Goal: Communication & Community: Answer question/provide support

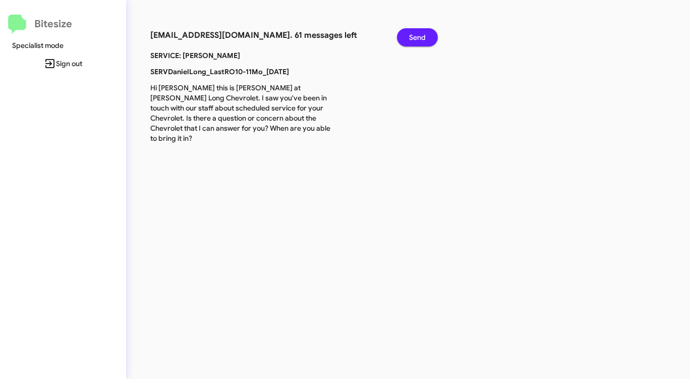
click at [411, 36] on span "Send" at bounding box center [417, 37] width 17 height 18
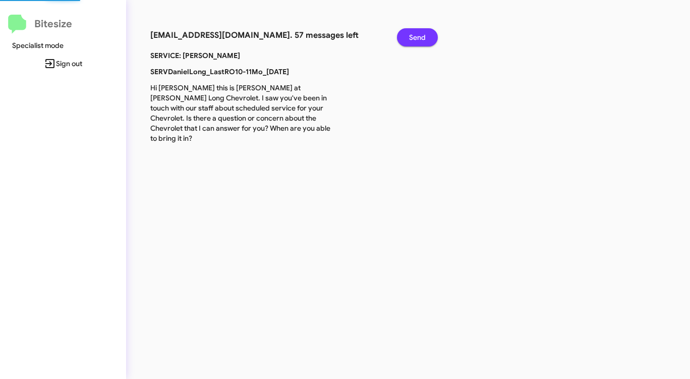
click at [411, 36] on span "Send" at bounding box center [417, 37] width 17 height 18
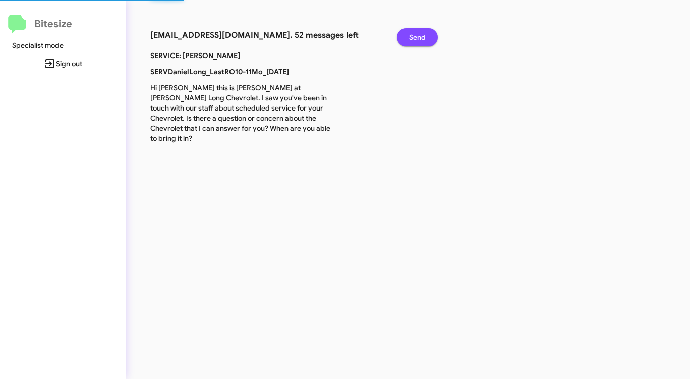
click at [411, 36] on span "Send" at bounding box center [417, 37] width 17 height 18
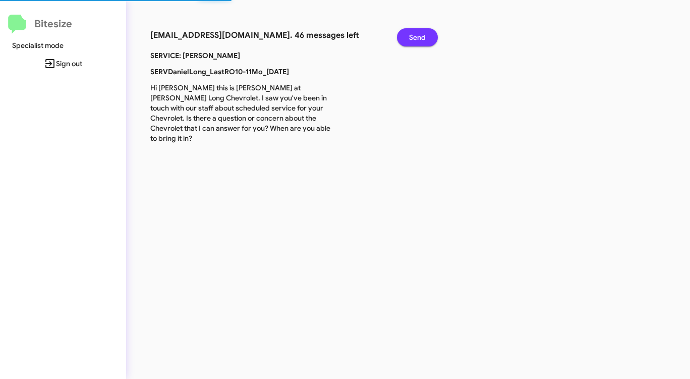
click at [411, 36] on span "Send" at bounding box center [417, 37] width 17 height 18
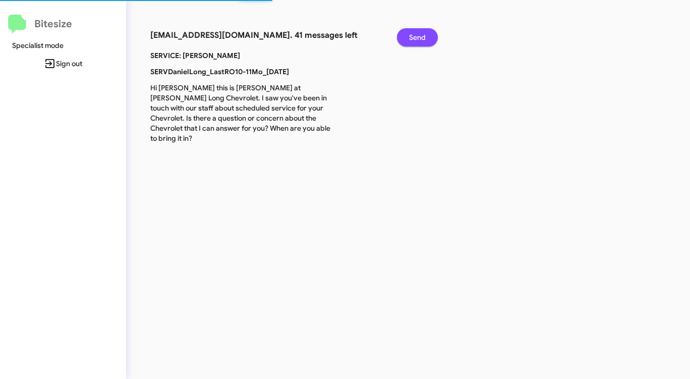
click at [411, 36] on span "Send" at bounding box center [417, 37] width 17 height 18
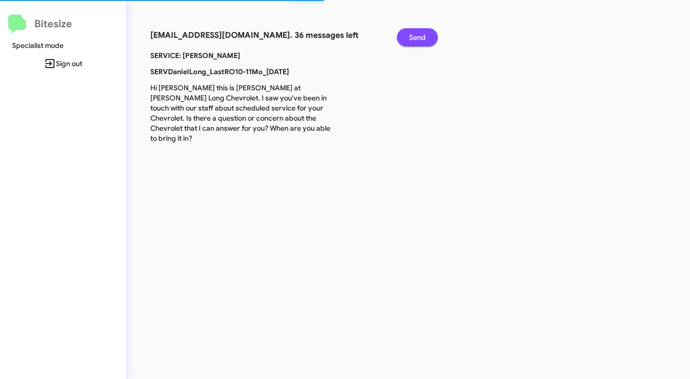
click at [411, 36] on span "Send" at bounding box center [417, 37] width 17 height 18
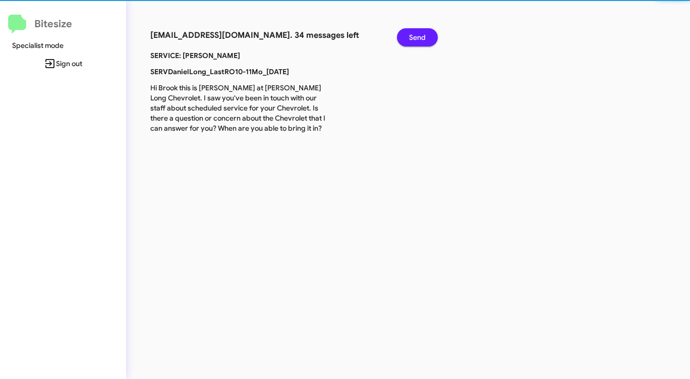
click at [411, 36] on span "Send" at bounding box center [417, 37] width 17 height 18
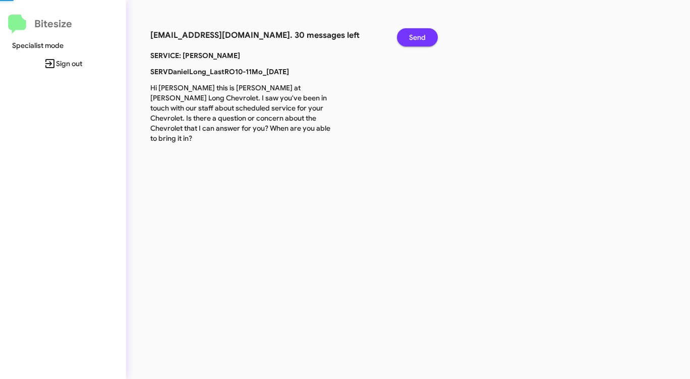
click at [411, 36] on span "Send" at bounding box center [417, 37] width 17 height 18
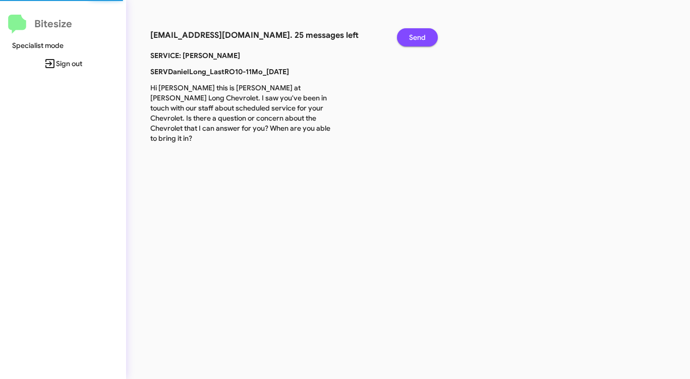
click at [411, 36] on span "Send" at bounding box center [417, 37] width 17 height 18
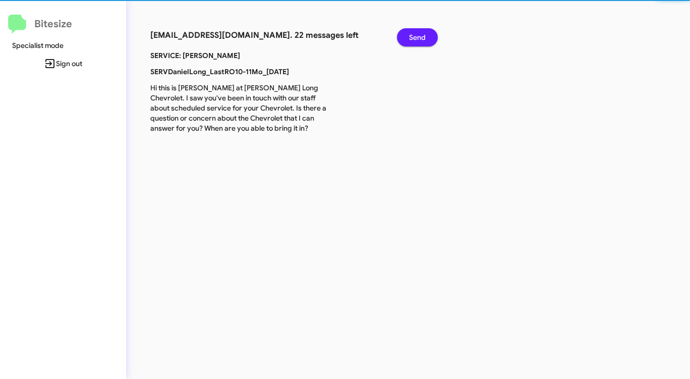
click at [411, 36] on span "Send" at bounding box center [417, 37] width 17 height 18
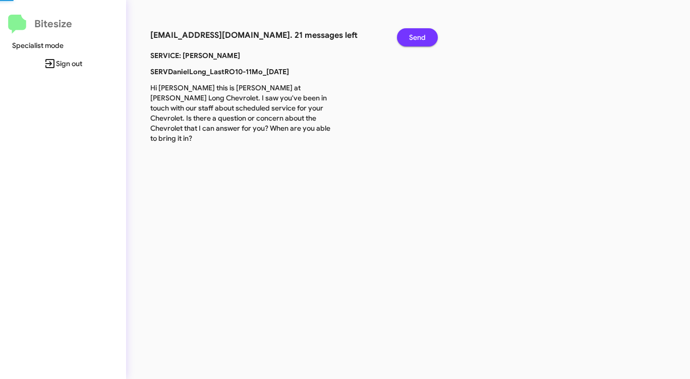
click at [411, 36] on span "Send" at bounding box center [417, 37] width 17 height 18
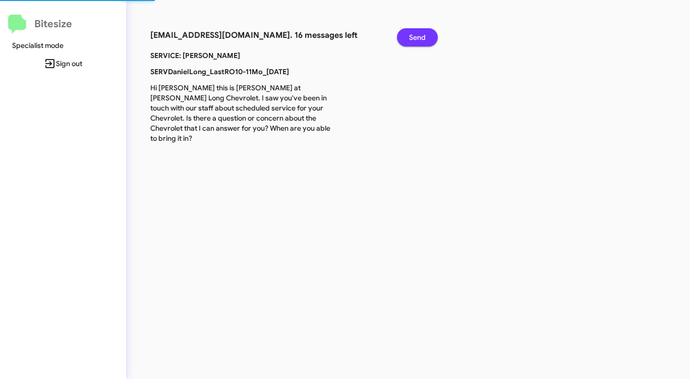
click at [411, 36] on span "Send" at bounding box center [417, 37] width 17 height 18
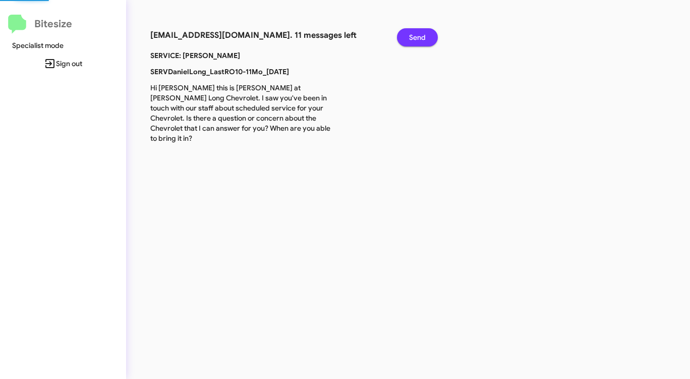
click at [411, 36] on span "Send" at bounding box center [417, 37] width 17 height 18
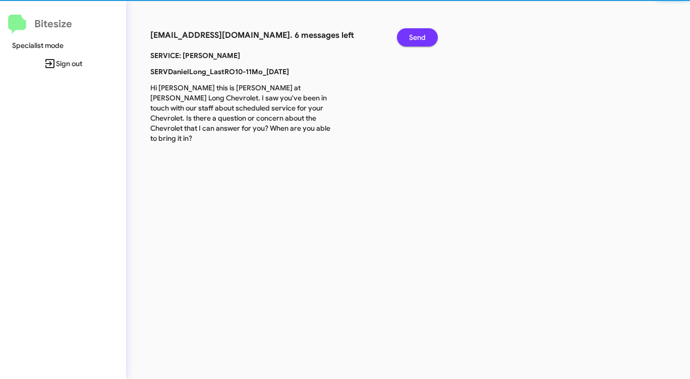
click at [411, 36] on span "Send" at bounding box center [417, 37] width 17 height 18
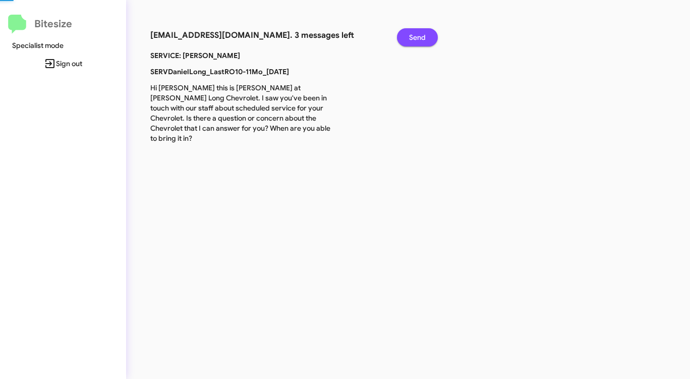
click at [411, 36] on span "Send" at bounding box center [417, 37] width 17 height 18
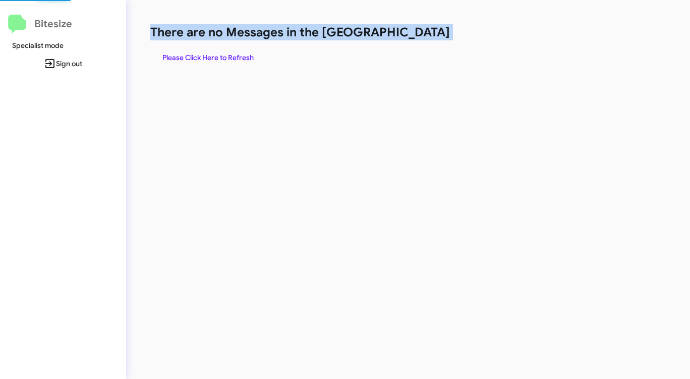
click at [411, 36] on h1 "There are no Messages in the [GEOGRAPHIC_DATA]" at bounding box center [361, 32] width 422 height 16
click at [221, 58] on span "Please Click Here to Refresh" at bounding box center [207, 57] width 91 height 18
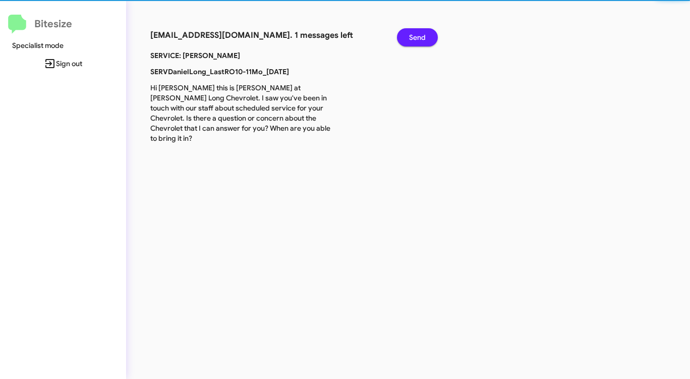
click at [221, 58] on b "SERVICE: [PERSON_NAME]" at bounding box center [195, 55] width 90 height 9
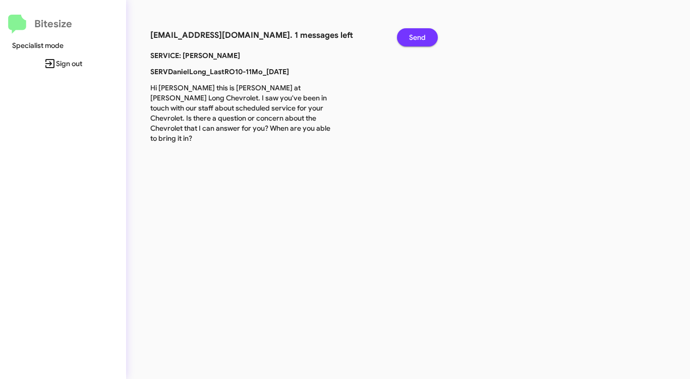
click at [422, 36] on span "Send" at bounding box center [417, 37] width 17 height 18
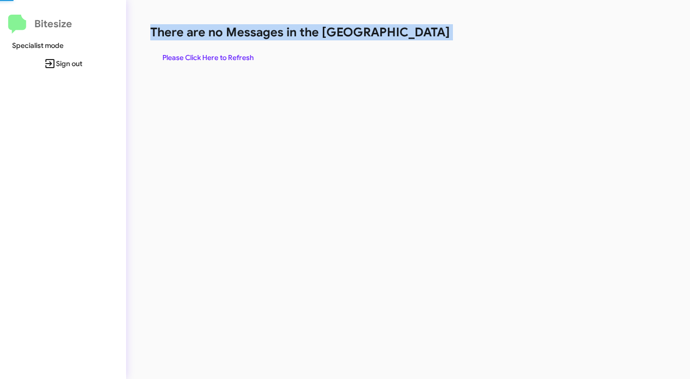
click at [422, 36] on h1 "There are no Messages in the [GEOGRAPHIC_DATA]" at bounding box center [361, 32] width 422 height 16
click at [242, 51] on span "Please Click Here to Refresh" at bounding box center [207, 57] width 91 height 18
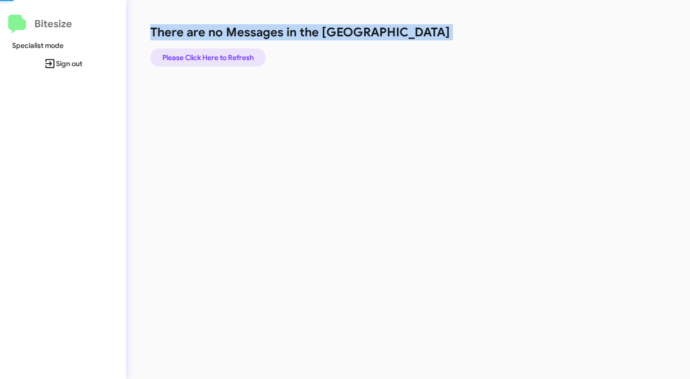
click at [242, 51] on span "Please Click Here to Refresh" at bounding box center [207, 57] width 91 height 18
click at [244, 53] on span "Please Click Here to Refresh" at bounding box center [207, 57] width 91 height 18
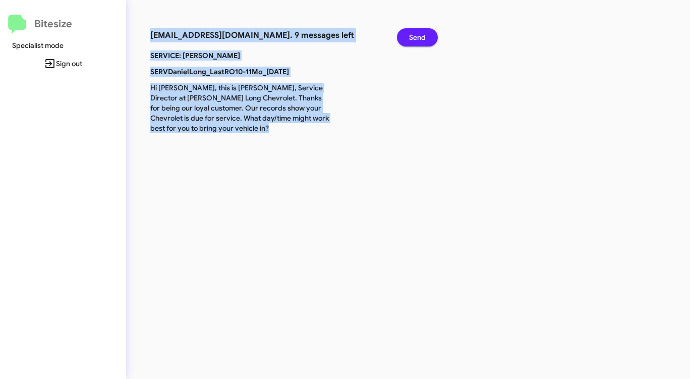
click at [422, 35] on span "Send" at bounding box center [417, 37] width 17 height 18
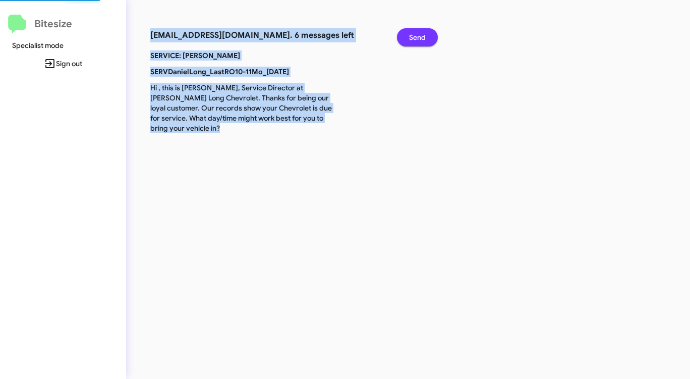
click at [422, 35] on span "Send" at bounding box center [417, 37] width 17 height 18
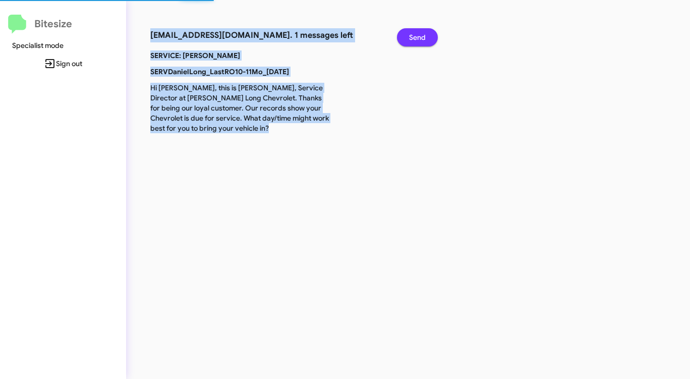
click at [422, 35] on span "Send" at bounding box center [417, 37] width 17 height 18
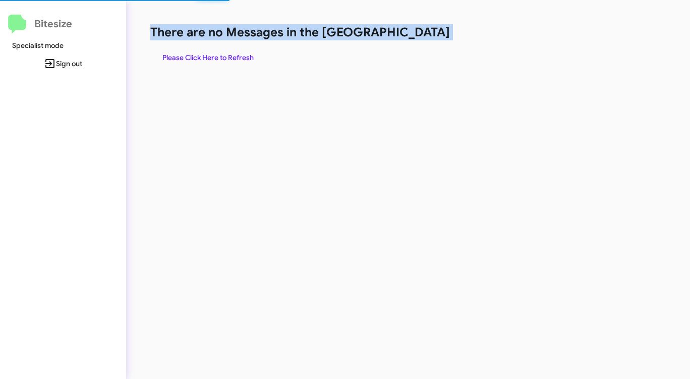
click at [422, 35] on h1 "There are no Messages in the [GEOGRAPHIC_DATA]" at bounding box center [361, 32] width 422 height 16
click at [231, 52] on span "Please Click Here to Refresh" at bounding box center [207, 57] width 91 height 18
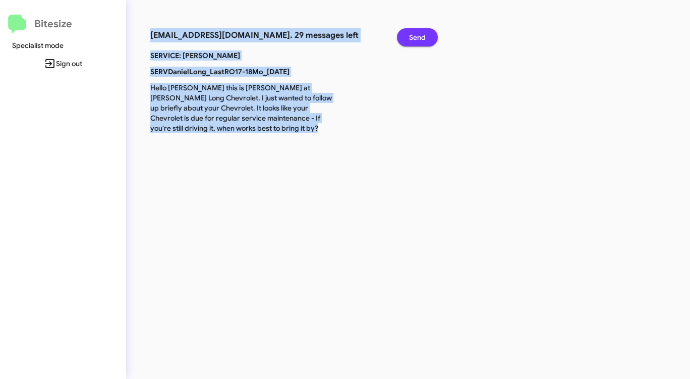
click at [420, 34] on span "Send" at bounding box center [417, 37] width 17 height 18
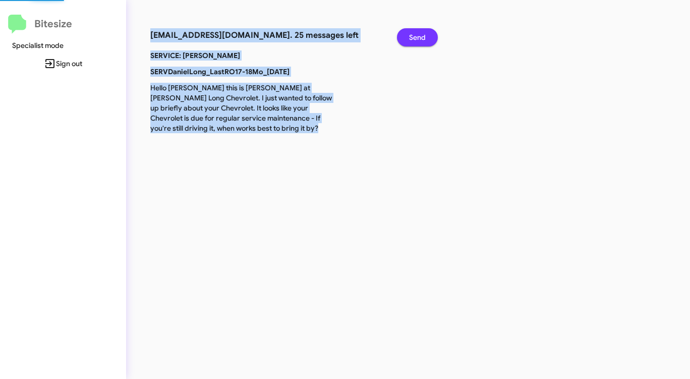
click at [420, 34] on span "Send" at bounding box center [417, 37] width 17 height 18
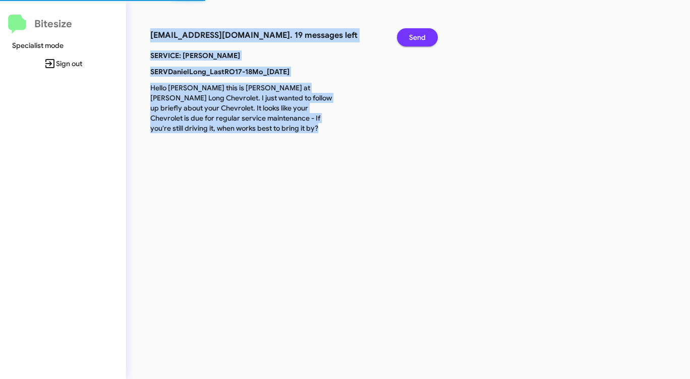
click at [420, 34] on span "Send" at bounding box center [417, 37] width 17 height 18
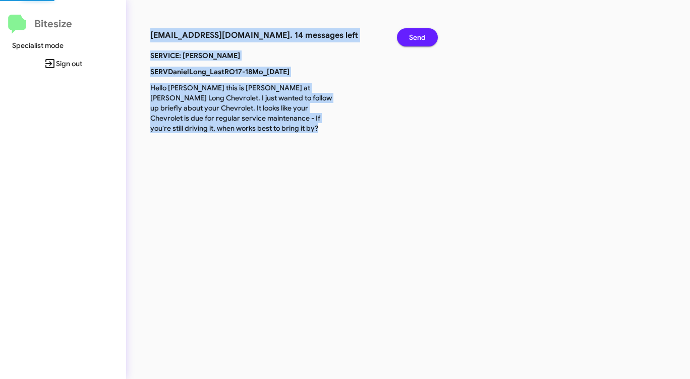
click at [420, 34] on span "Send" at bounding box center [417, 37] width 17 height 18
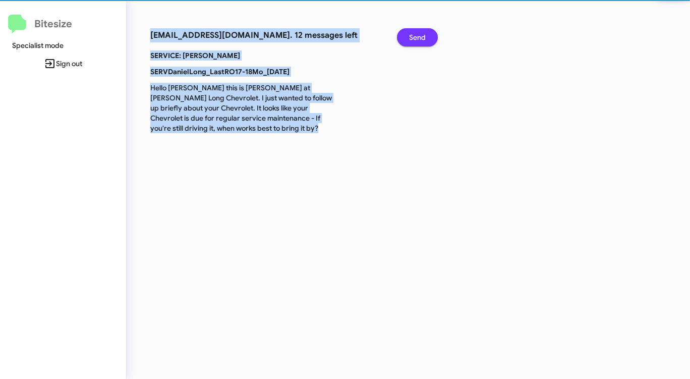
click at [420, 34] on span "Send" at bounding box center [417, 37] width 17 height 18
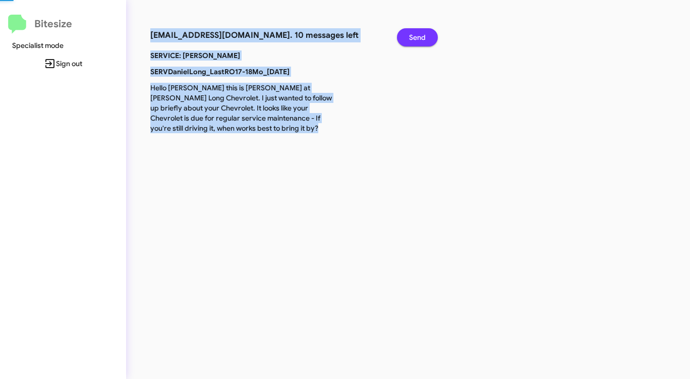
click at [420, 34] on span "Send" at bounding box center [417, 37] width 17 height 18
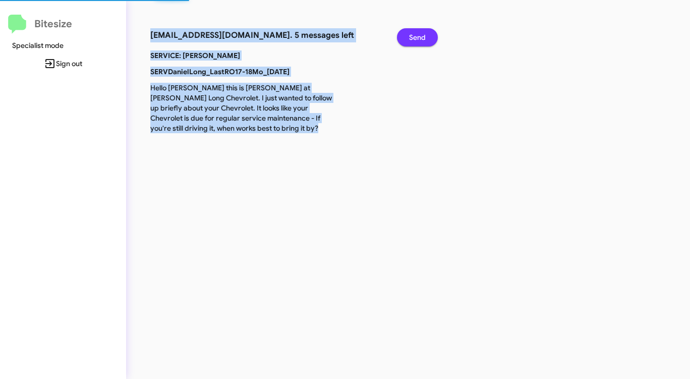
click at [420, 34] on span "Send" at bounding box center [417, 37] width 17 height 18
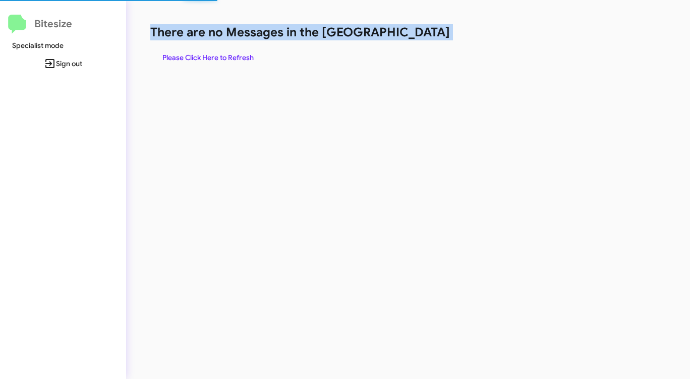
click at [420, 34] on h1 "There are no Messages in the [GEOGRAPHIC_DATA]" at bounding box center [361, 32] width 422 height 16
click at [191, 54] on span "Please Click Here to Refresh" at bounding box center [207, 57] width 91 height 18
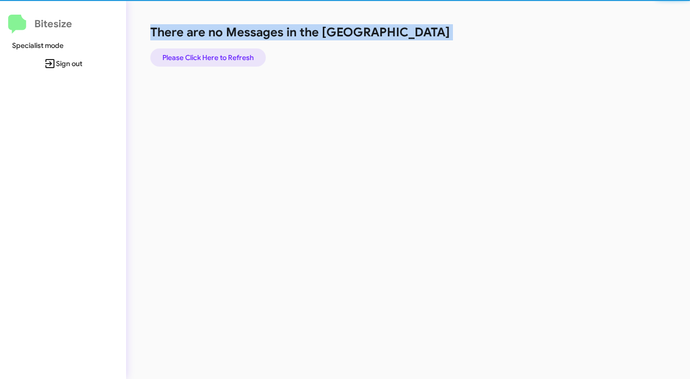
click at [191, 54] on span "Please Click Here to Refresh" at bounding box center [207, 57] width 91 height 18
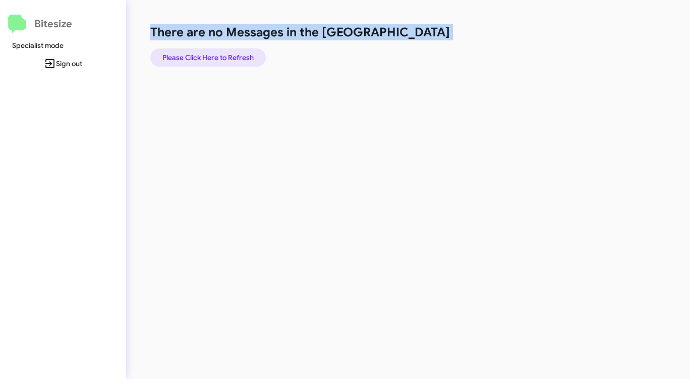
click at [191, 54] on span "Please Click Here to Refresh" at bounding box center [207, 57] width 91 height 18
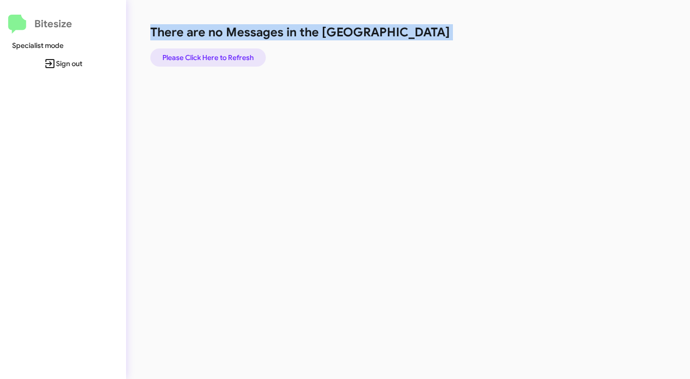
click at [191, 54] on span "Please Click Here to Refresh" at bounding box center [207, 57] width 91 height 18
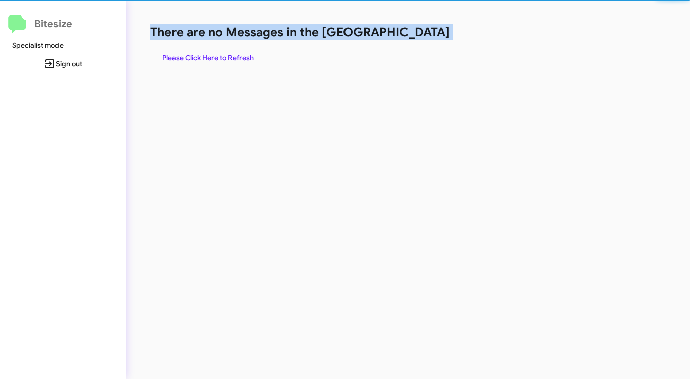
click at [191, 54] on span "Please Click Here to Refresh" at bounding box center [207, 57] width 91 height 18
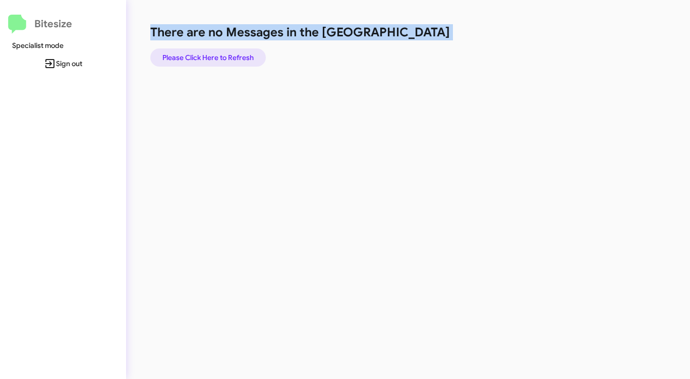
click at [191, 54] on span "Please Click Here to Refresh" at bounding box center [207, 57] width 91 height 18
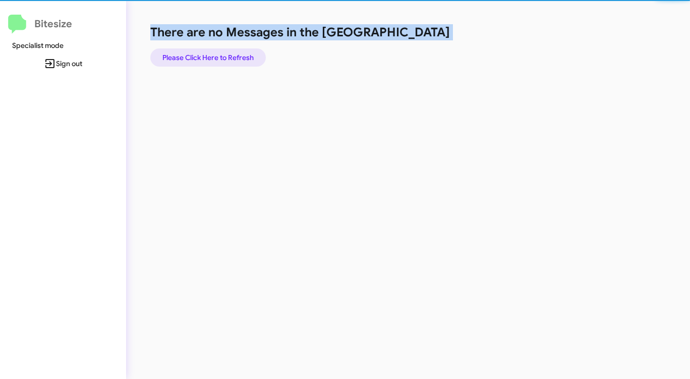
click at [191, 54] on span "Please Click Here to Refresh" at bounding box center [207, 57] width 91 height 18
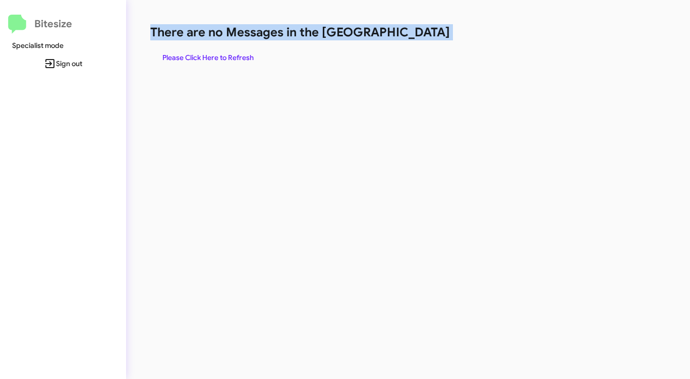
click at [191, 54] on span "Please Click Here to Refresh" at bounding box center [207, 57] width 91 height 18
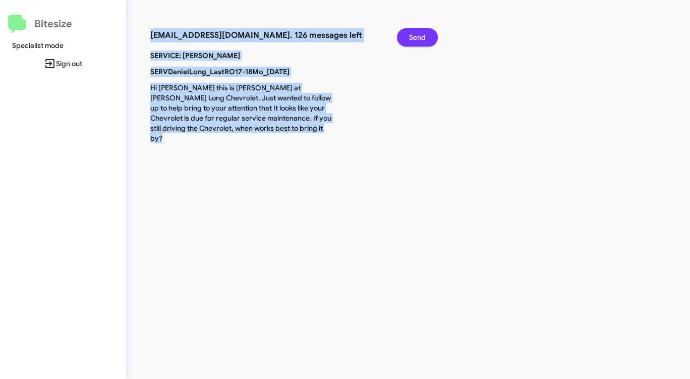
click at [423, 36] on span "Send" at bounding box center [417, 37] width 17 height 18
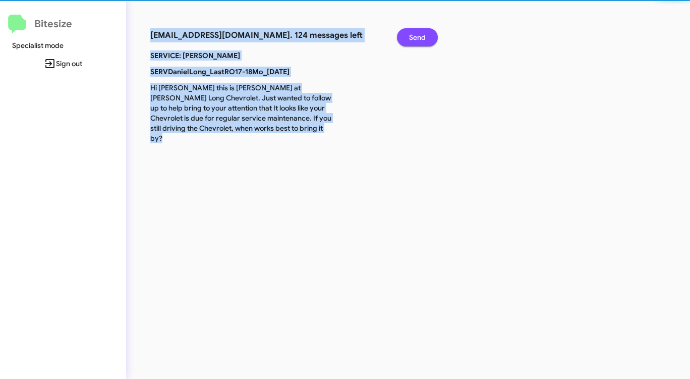
click at [423, 36] on span "Send" at bounding box center [417, 37] width 17 height 18
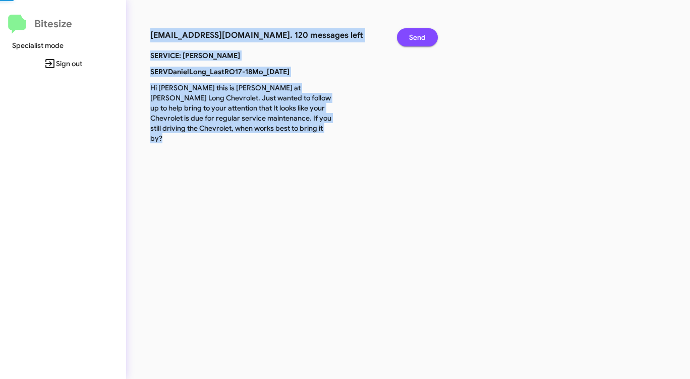
click at [423, 36] on span "Send" at bounding box center [417, 37] width 17 height 18
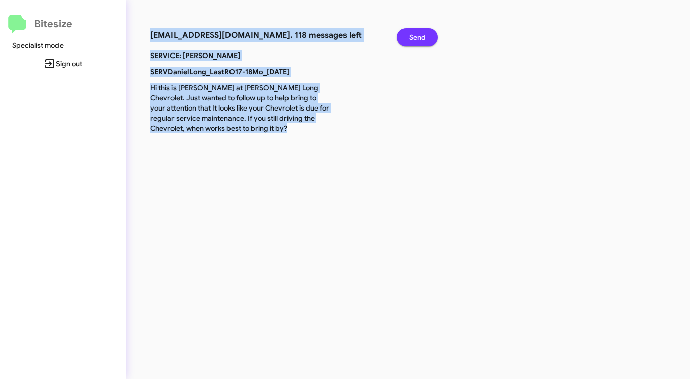
click at [423, 36] on span "Send" at bounding box center [417, 37] width 17 height 18
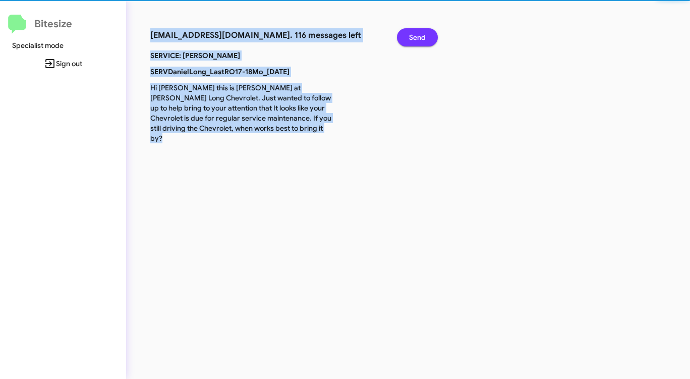
click at [423, 36] on span "Send" at bounding box center [417, 37] width 17 height 18
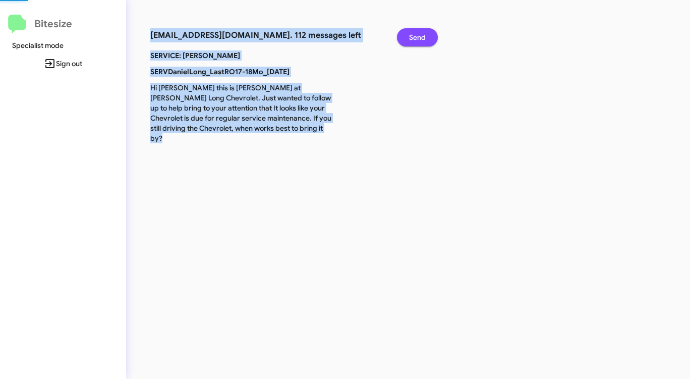
click at [423, 36] on span "Send" at bounding box center [417, 37] width 17 height 18
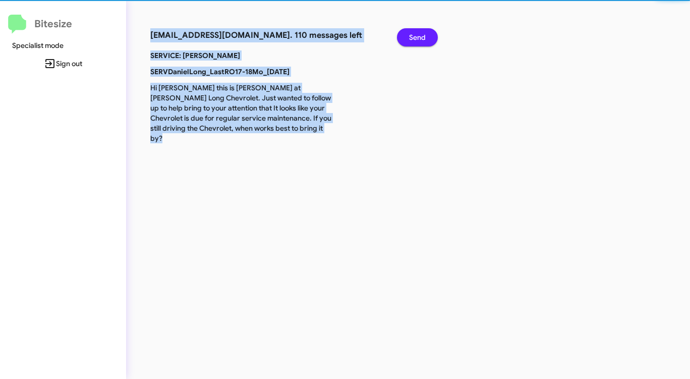
click at [423, 36] on span "Send" at bounding box center [417, 37] width 17 height 18
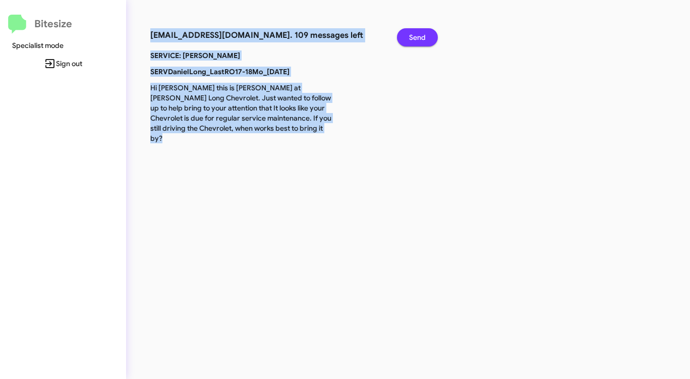
click at [423, 36] on span "Send" at bounding box center [417, 37] width 17 height 18
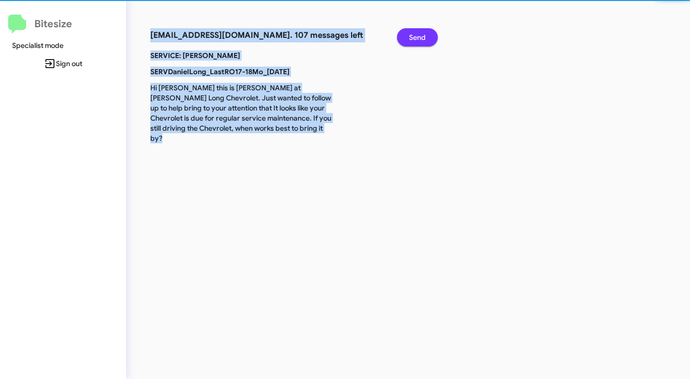
click at [423, 36] on span "Send" at bounding box center [417, 37] width 17 height 18
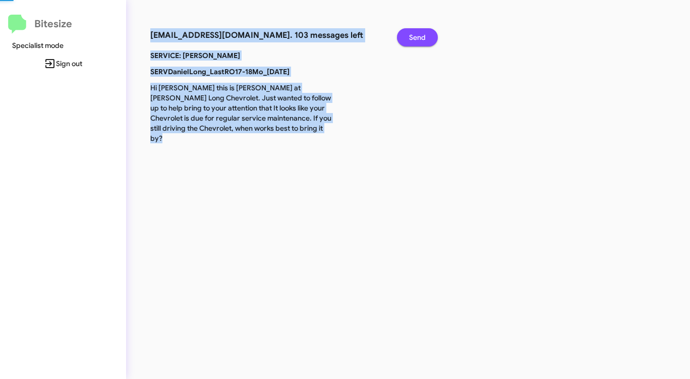
click at [423, 36] on span "Send" at bounding box center [417, 37] width 17 height 18
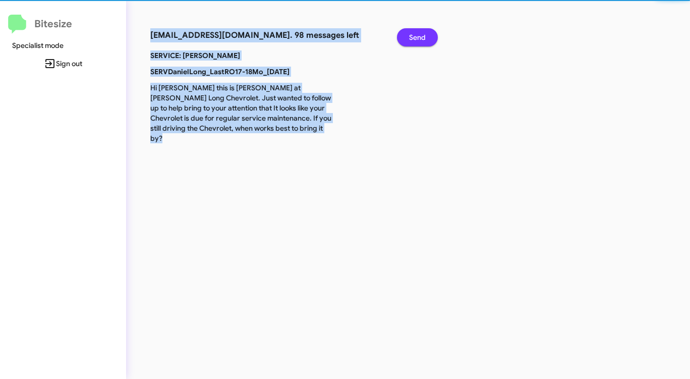
click at [423, 36] on span "Send" at bounding box center [417, 37] width 17 height 18
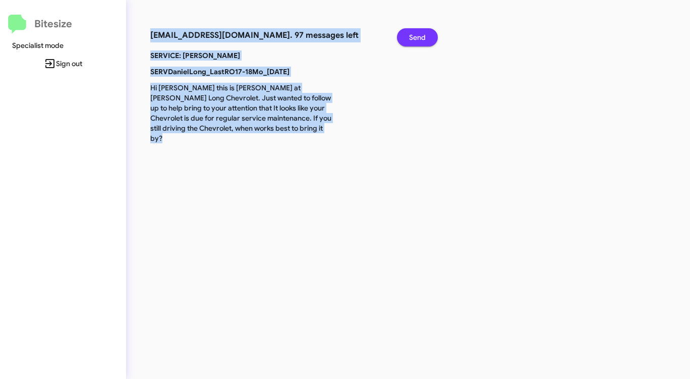
click at [423, 36] on span "Send" at bounding box center [417, 37] width 17 height 18
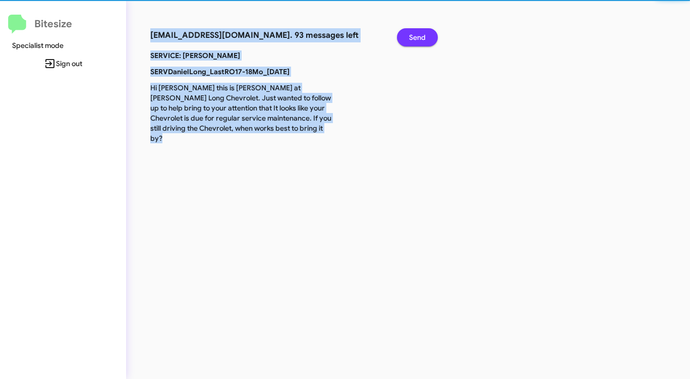
click at [423, 36] on span "Send" at bounding box center [417, 37] width 17 height 18
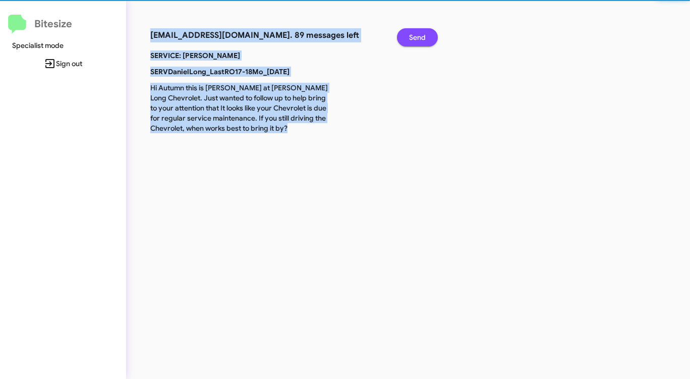
click at [423, 36] on span "Send" at bounding box center [417, 37] width 17 height 18
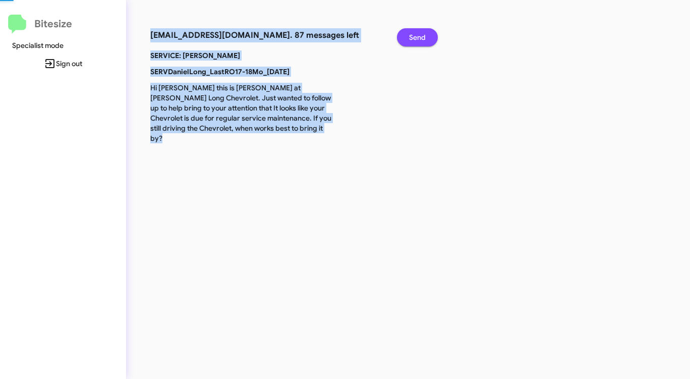
click at [423, 36] on span "Send" at bounding box center [417, 37] width 17 height 18
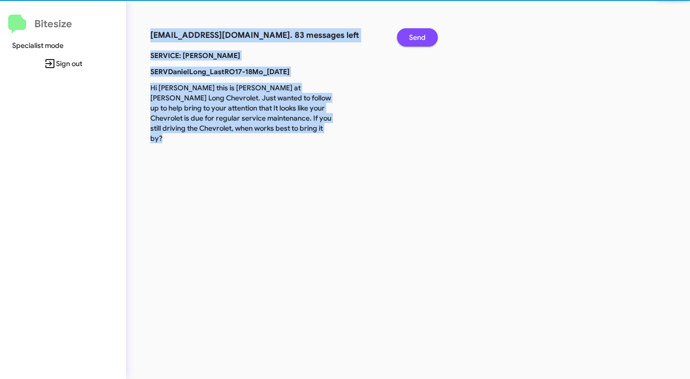
click at [423, 36] on span "Send" at bounding box center [417, 37] width 17 height 18
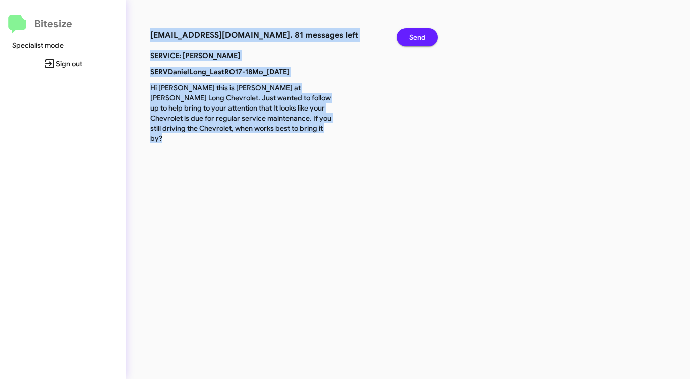
click at [423, 36] on span "Send" at bounding box center [417, 37] width 17 height 18
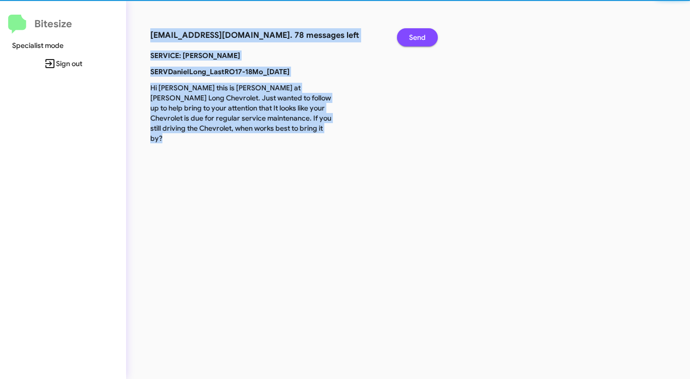
click at [423, 36] on span "Send" at bounding box center [417, 37] width 17 height 18
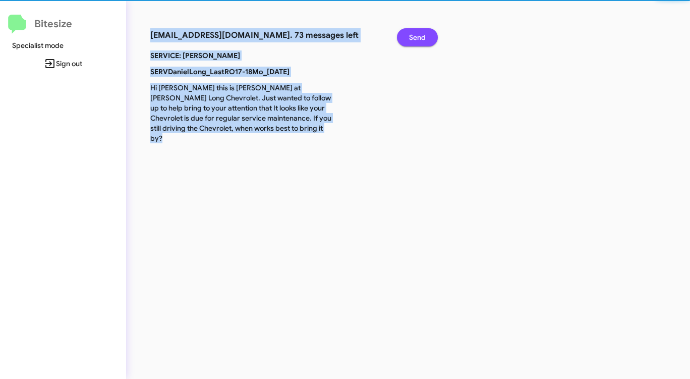
click at [423, 36] on span "Send" at bounding box center [417, 37] width 17 height 18
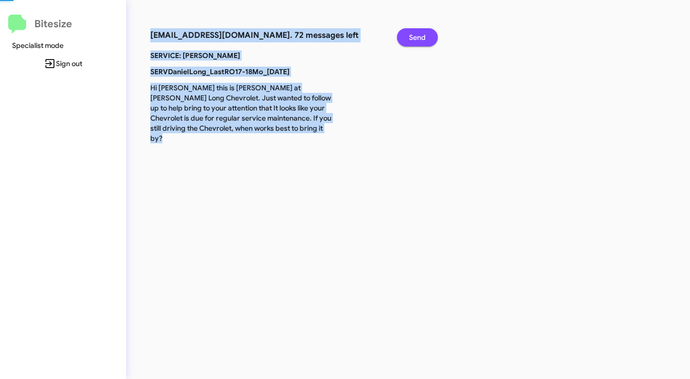
click at [423, 36] on span "Send" at bounding box center [417, 37] width 17 height 18
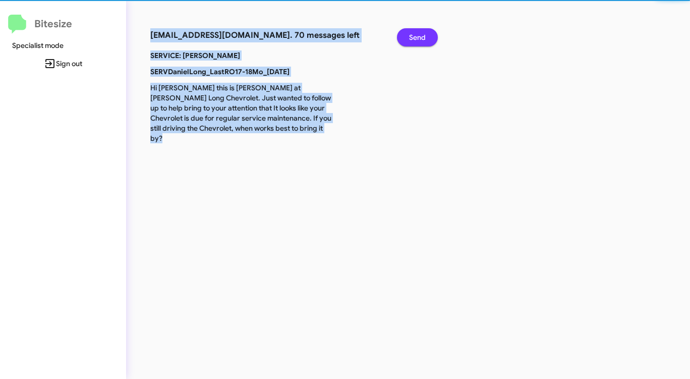
click at [423, 36] on span "Send" at bounding box center [417, 37] width 17 height 18
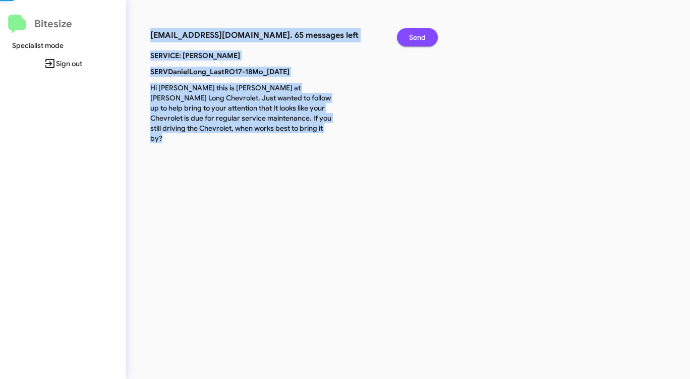
click at [423, 36] on span "Send" at bounding box center [417, 37] width 17 height 18
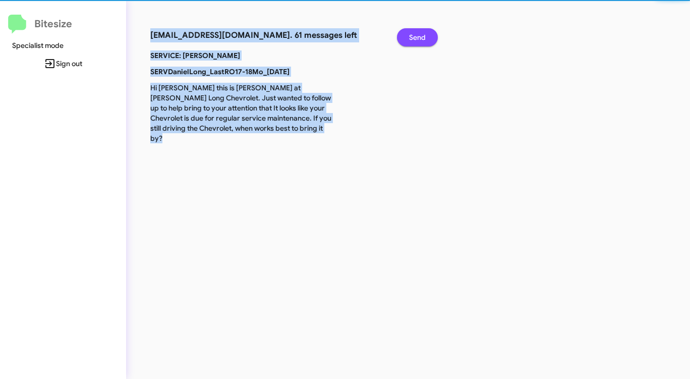
click at [423, 36] on span "Send" at bounding box center [417, 37] width 17 height 18
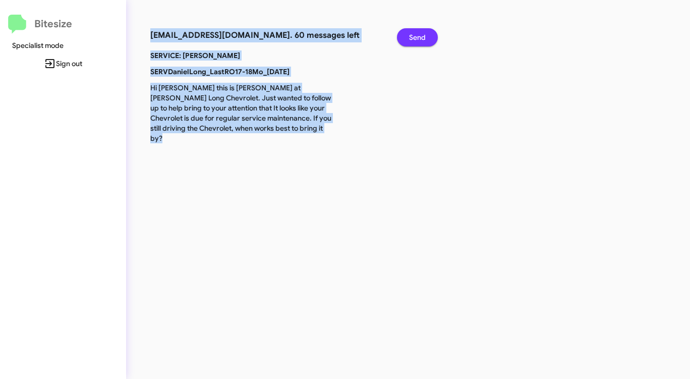
click at [423, 36] on span "Send" at bounding box center [417, 37] width 17 height 18
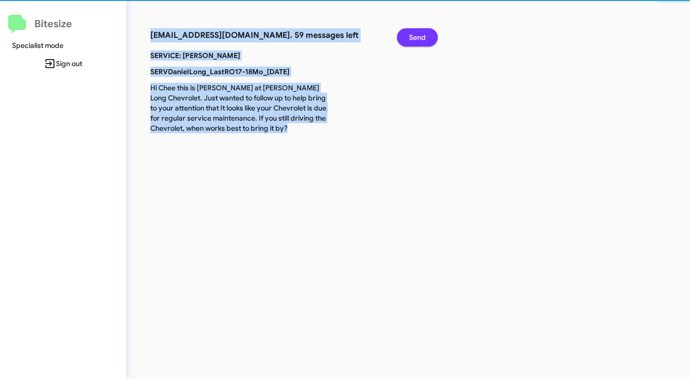
click at [423, 36] on span "Send" at bounding box center [417, 37] width 17 height 18
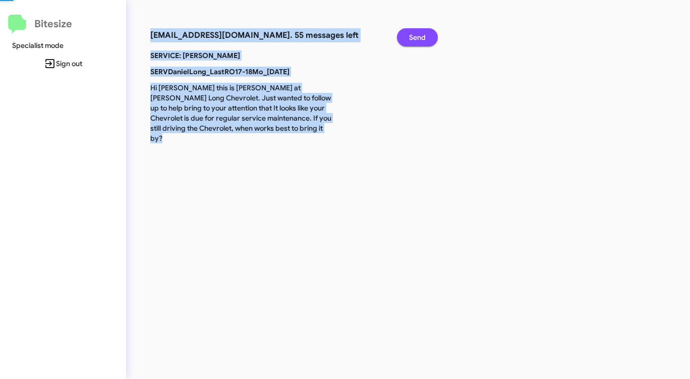
click at [423, 36] on span "Send" at bounding box center [417, 37] width 17 height 18
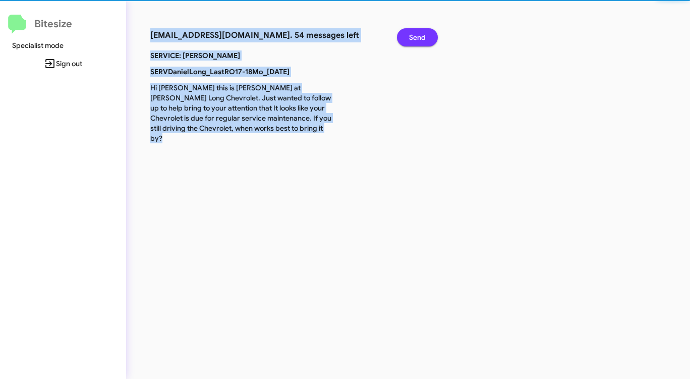
click at [423, 36] on span "Send" at bounding box center [417, 37] width 17 height 18
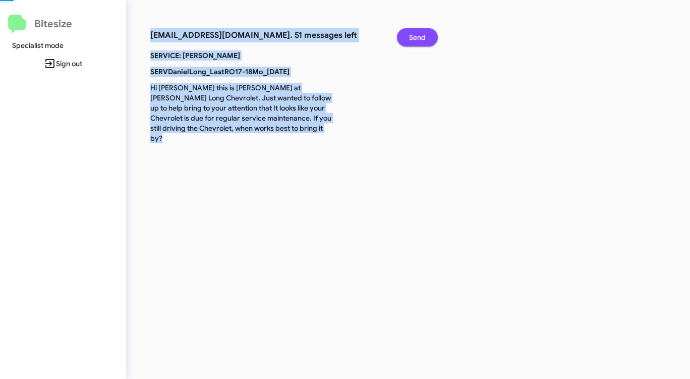
click at [423, 36] on span "Send" at bounding box center [417, 37] width 17 height 18
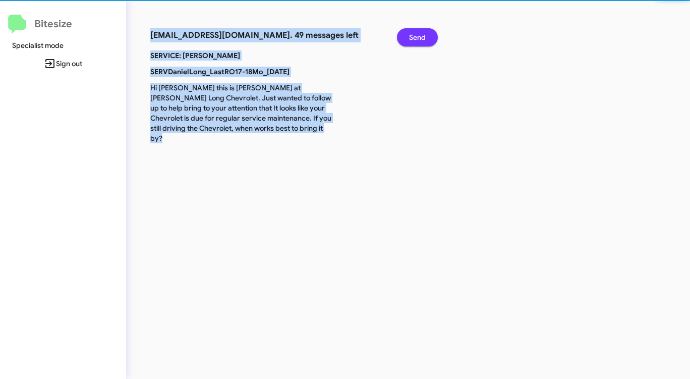
click at [423, 36] on span "Send" at bounding box center [417, 37] width 17 height 18
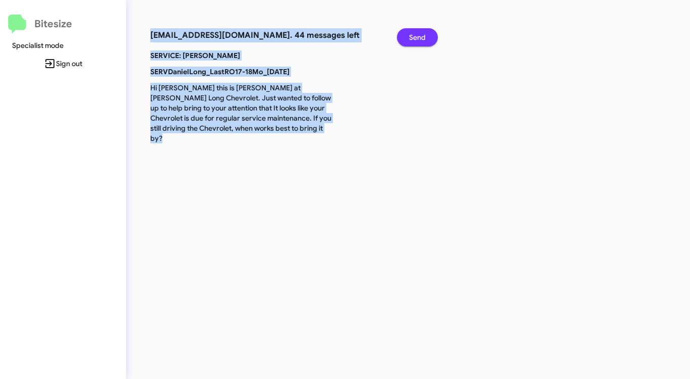
click at [423, 36] on span "Send" at bounding box center [417, 37] width 17 height 18
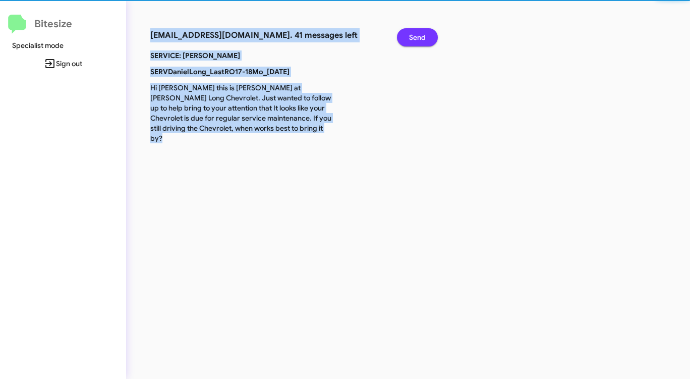
click at [423, 36] on span "Send" at bounding box center [417, 37] width 17 height 18
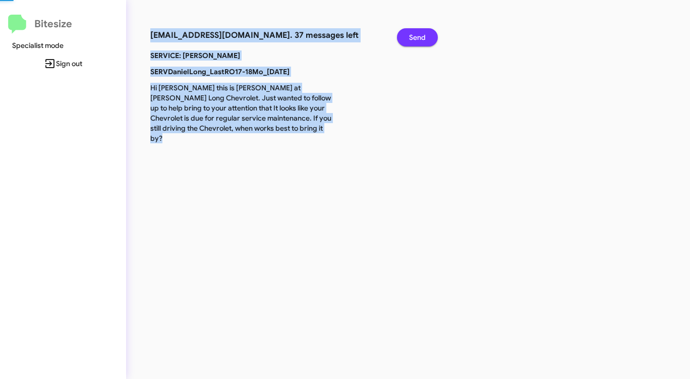
click at [423, 36] on span "Send" at bounding box center [417, 37] width 17 height 18
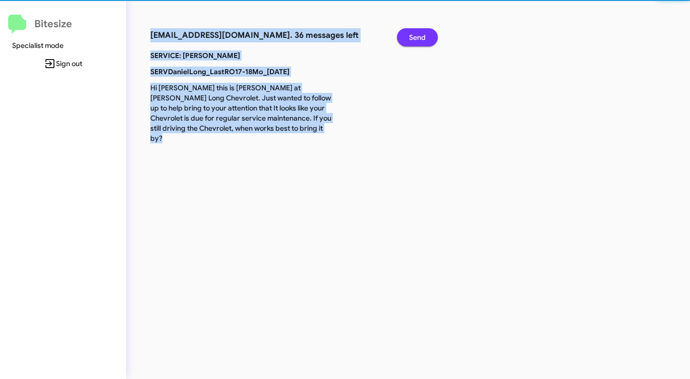
click at [423, 36] on span "Send" at bounding box center [417, 37] width 17 height 18
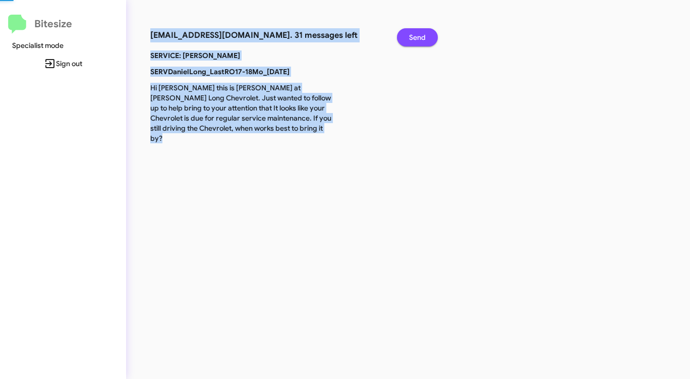
click at [423, 36] on span "Send" at bounding box center [417, 37] width 17 height 18
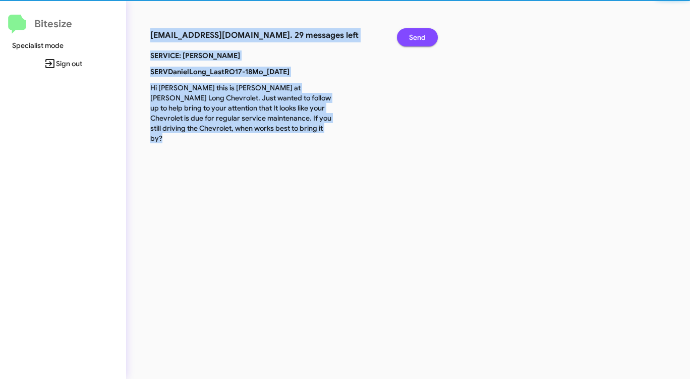
click at [423, 36] on span "Send" at bounding box center [417, 37] width 17 height 18
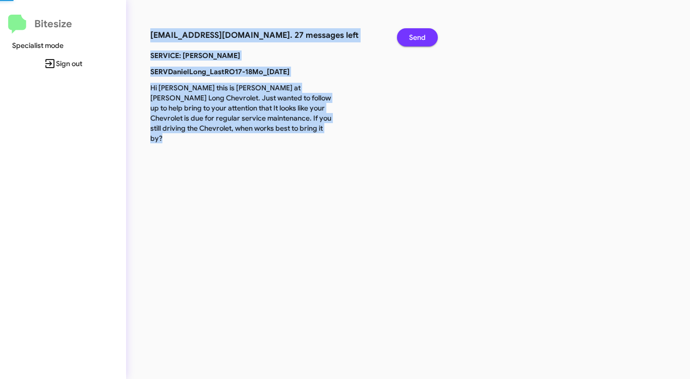
click at [423, 36] on span "Send" at bounding box center [417, 37] width 17 height 18
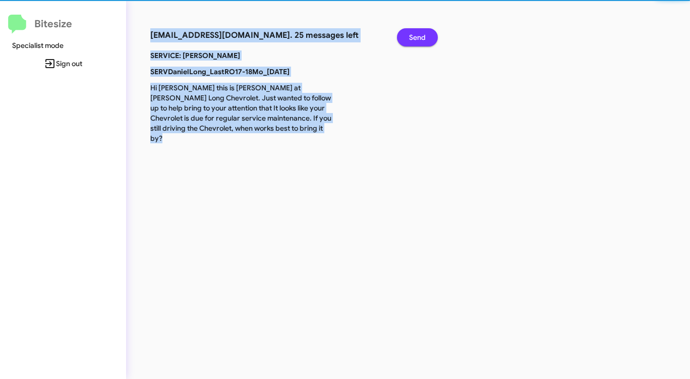
click at [423, 36] on span "Send" at bounding box center [417, 37] width 17 height 18
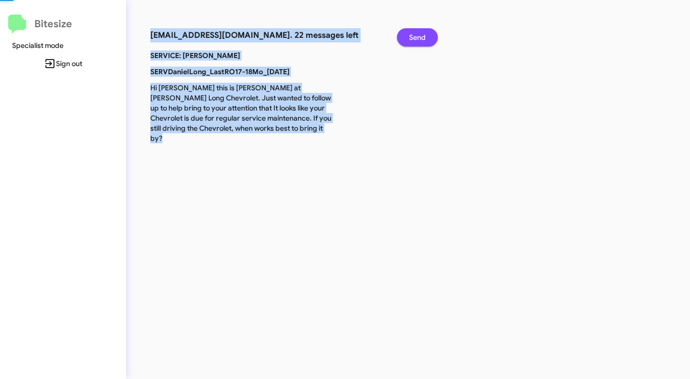
click at [423, 36] on span "Send" at bounding box center [417, 37] width 17 height 18
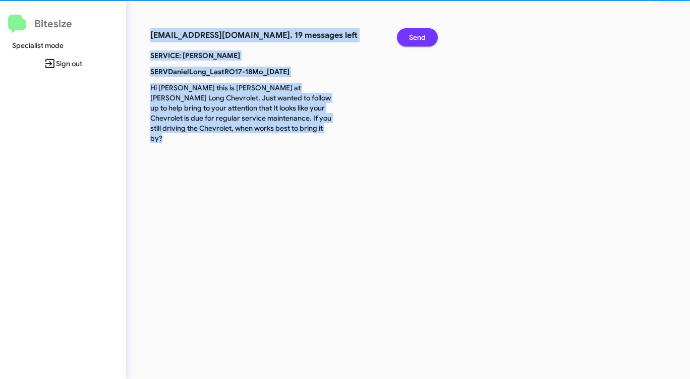
click at [423, 36] on span "Send" at bounding box center [417, 37] width 17 height 18
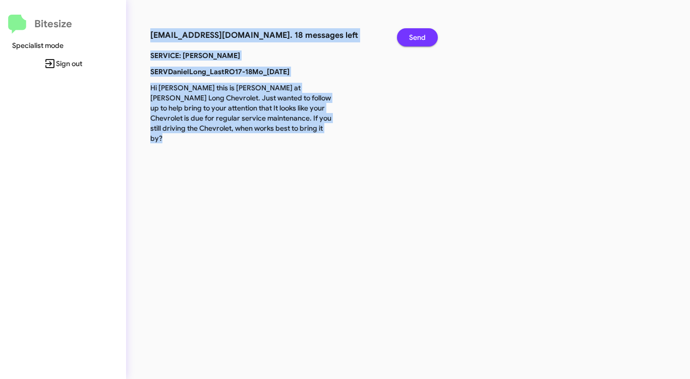
click at [423, 36] on span "Send" at bounding box center [417, 37] width 17 height 18
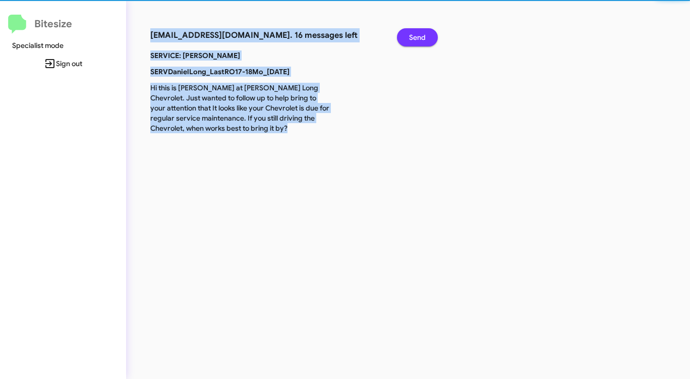
click at [423, 36] on span "Send" at bounding box center [417, 37] width 17 height 18
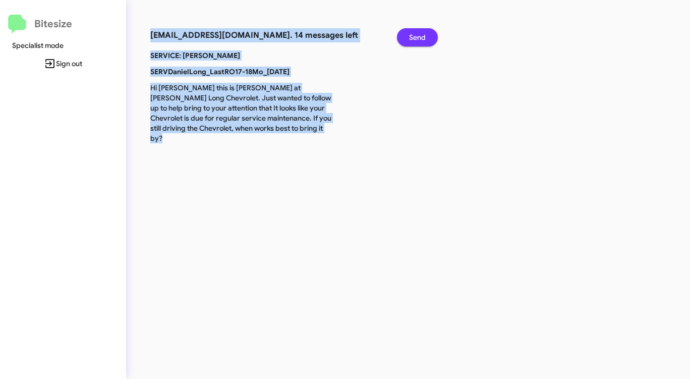
click at [423, 36] on span "Send" at bounding box center [417, 37] width 17 height 18
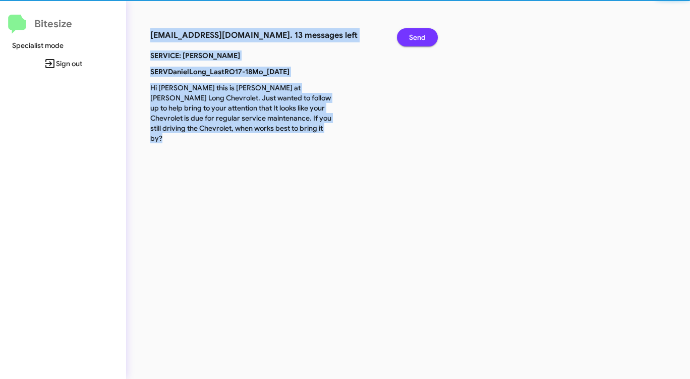
click at [423, 36] on span "Send" at bounding box center [417, 37] width 17 height 18
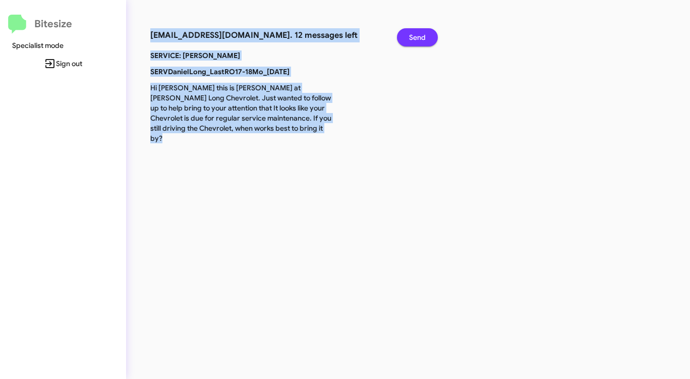
click at [423, 36] on span "Send" at bounding box center [417, 37] width 17 height 18
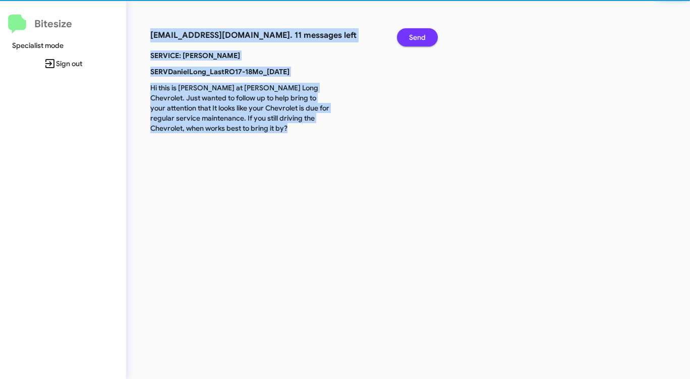
click at [423, 36] on span "Send" at bounding box center [417, 37] width 17 height 18
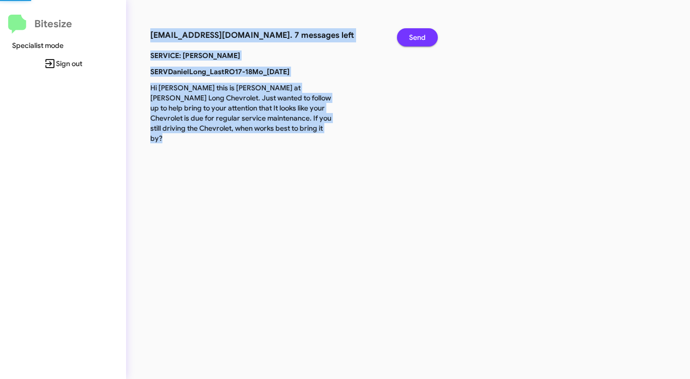
click at [423, 36] on span "Send" at bounding box center [417, 37] width 17 height 18
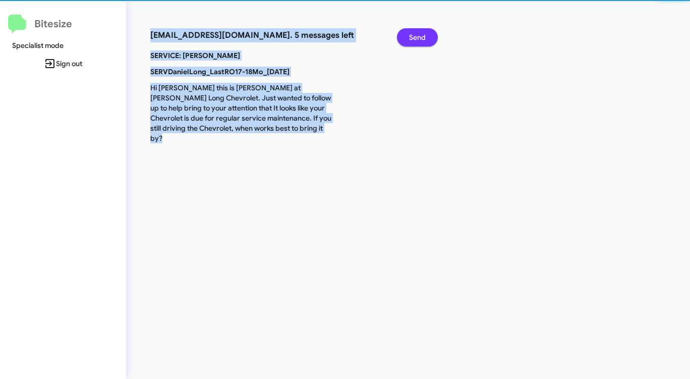
click at [423, 36] on span "Send" at bounding box center [417, 37] width 17 height 18
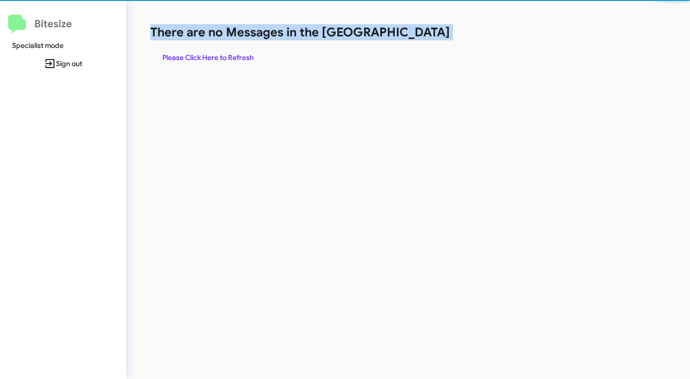
click at [423, 36] on h1 "There are no Messages in the [GEOGRAPHIC_DATA]" at bounding box center [361, 32] width 422 height 16
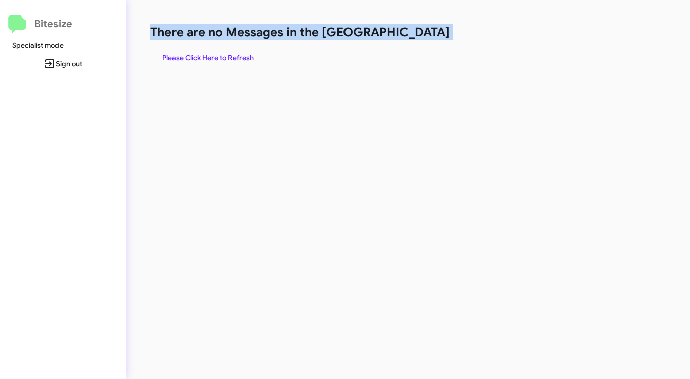
click at [423, 36] on h1 "There are no Messages in the [GEOGRAPHIC_DATA]" at bounding box center [361, 32] width 422 height 16
click at [211, 57] on span "Please Click Here to Refresh" at bounding box center [207, 57] width 91 height 18
click at [224, 55] on span "Please Click Here to Refresh" at bounding box center [207, 57] width 91 height 18
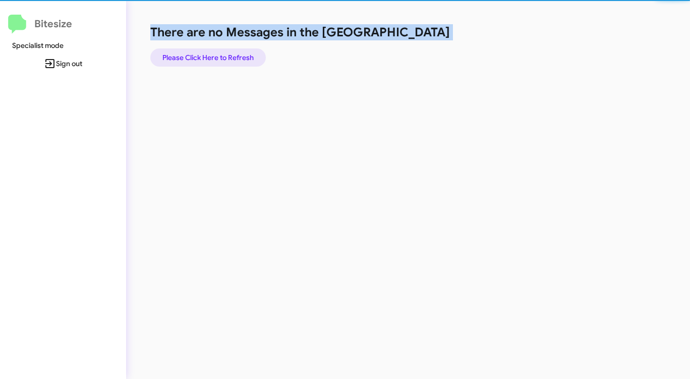
click at [224, 55] on span "Please Click Here to Refresh" at bounding box center [207, 57] width 91 height 18
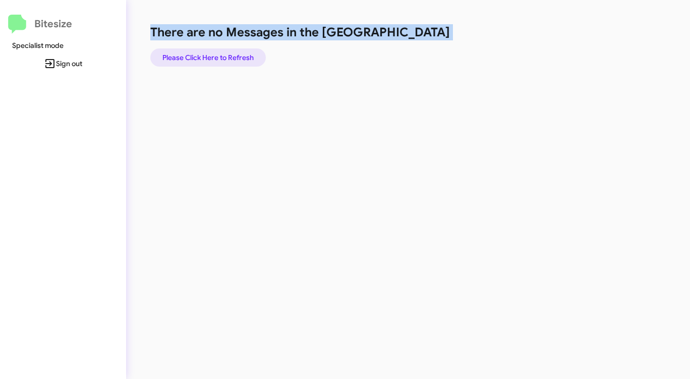
click at [224, 55] on span "Please Click Here to Refresh" at bounding box center [207, 57] width 91 height 18
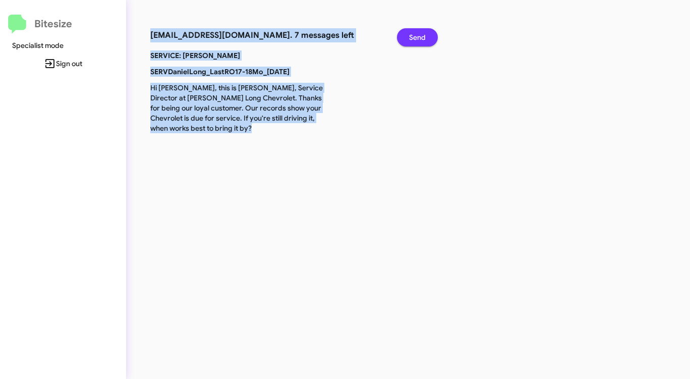
click at [425, 33] on span "Send" at bounding box center [417, 37] width 17 height 18
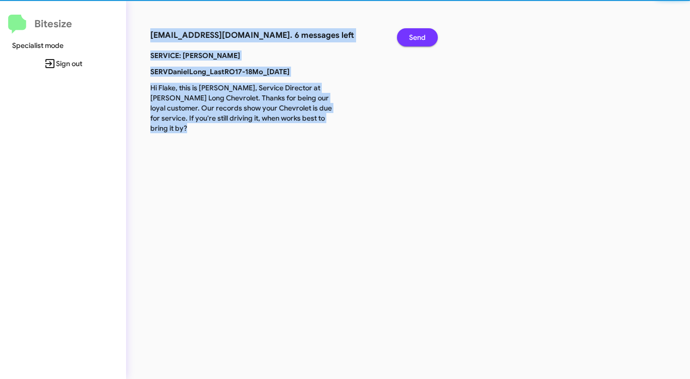
click at [425, 33] on span "Send" at bounding box center [417, 37] width 17 height 18
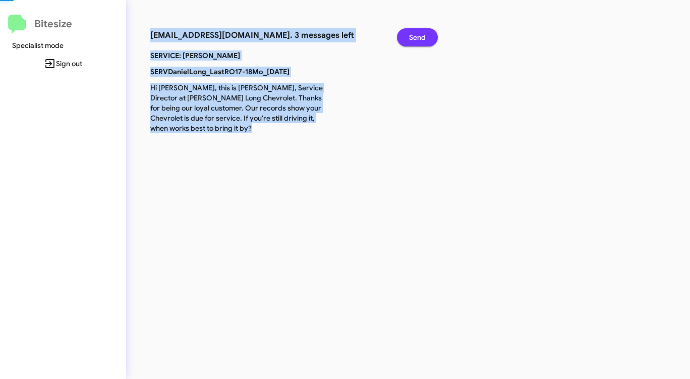
click at [425, 33] on span "Send" at bounding box center [417, 37] width 17 height 18
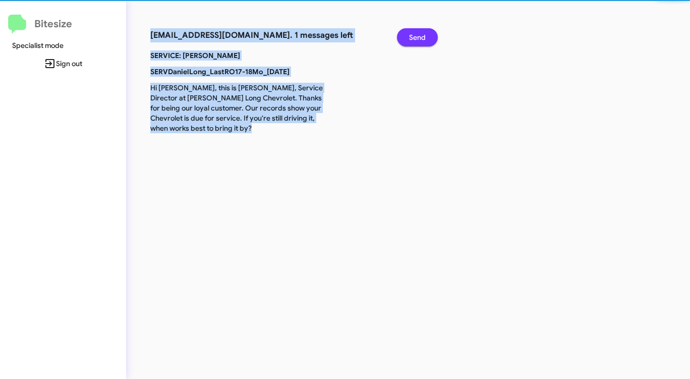
click at [425, 33] on span "Send" at bounding box center [417, 37] width 17 height 18
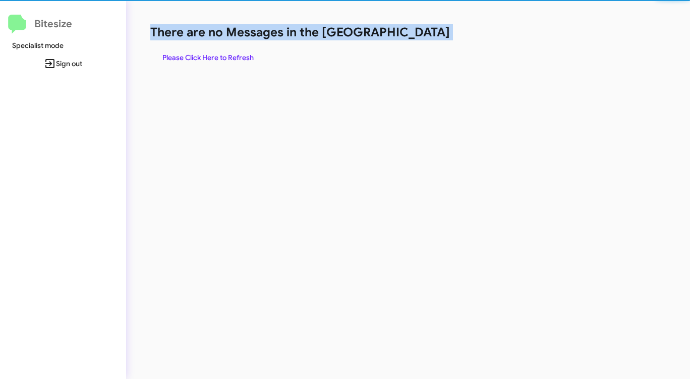
click at [425, 33] on h1 "There are no Messages in the [GEOGRAPHIC_DATA]" at bounding box center [361, 32] width 422 height 16
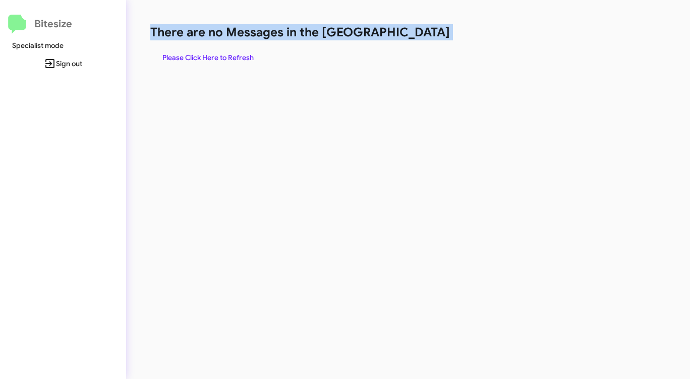
click at [425, 33] on h1 "There are no Messages in the [GEOGRAPHIC_DATA]" at bounding box center [361, 32] width 422 height 16
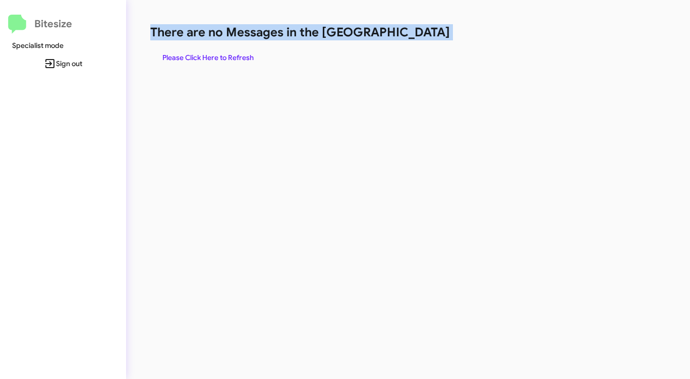
click at [425, 33] on h1 "There are no Messages in the [GEOGRAPHIC_DATA]" at bounding box center [361, 32] width 422 height 16
click at [216, 59] on span "Please Click Here to Refresh" at bounding box center [207, 57] width 91 height 18
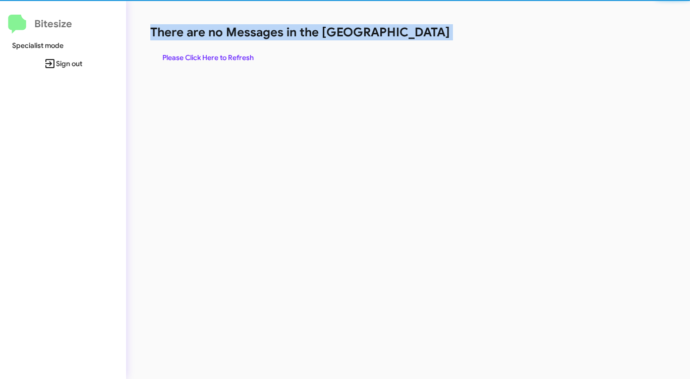
click at [216, 59] on span "Please Click Here to Refresh" at bounding box center [207, 57] width 91 height 18
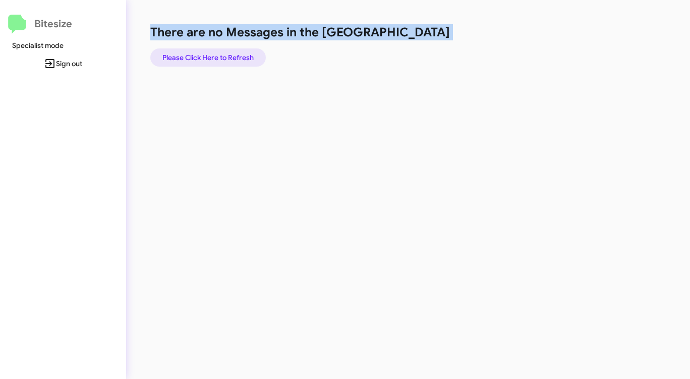
click at [217, 59] on span "Please Click Here to Refresh" at bounding box center [207, 57] width 91 height 18
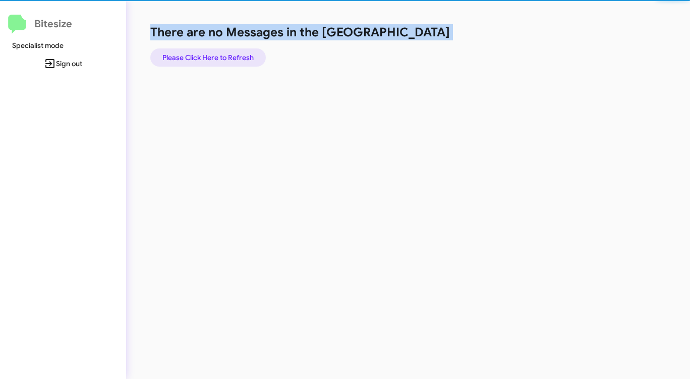
click at [217, 59] on span "Please Click Here to Refresh" at bounding box center [207, 57] width 91 height 18
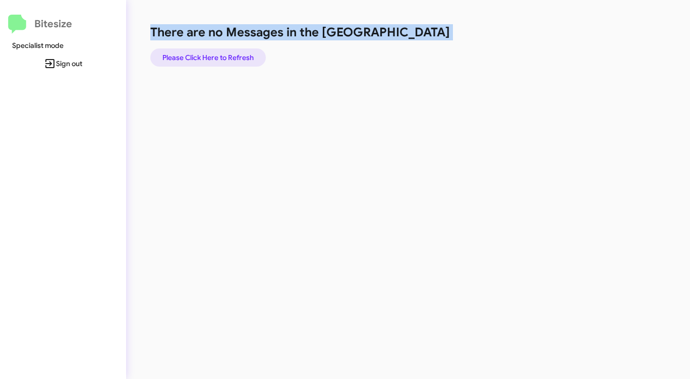
click at [218, 58] on span "Please Click Here to Refresh" at bounding box center [207, 57] width 91 height 18
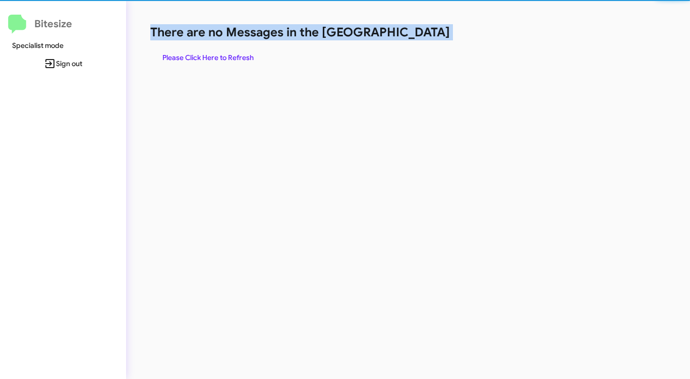
click at [218, 58] on span "Please Click Here to Refresh" at bounding box center [207, 57] width 91 height 18
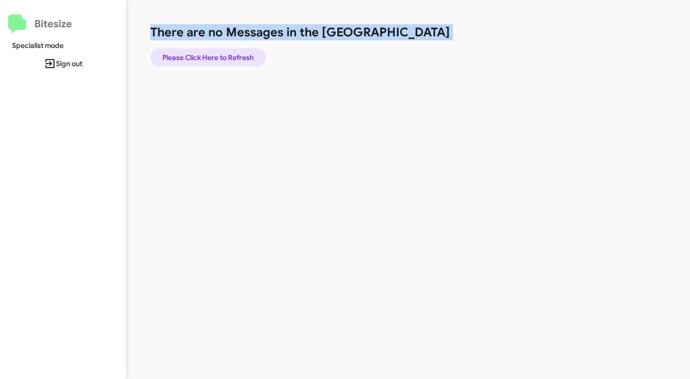
click at [218, 58] on span "Please Click Here to Refresh" at bounding box center [207, 57] width 91 height 18
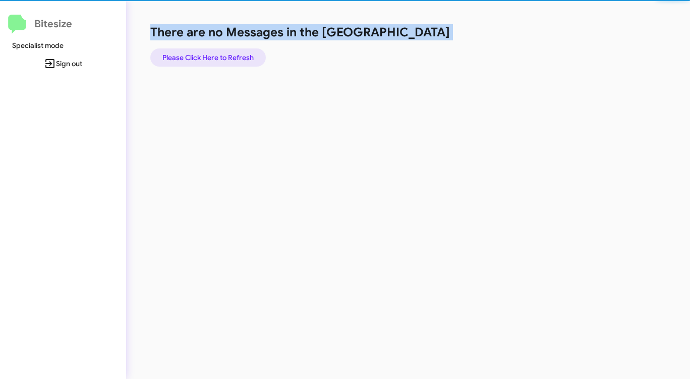
click at [218, 58] on span "Please Click Here to Refresh" at bounding box center [207, 57] width 91 height 18
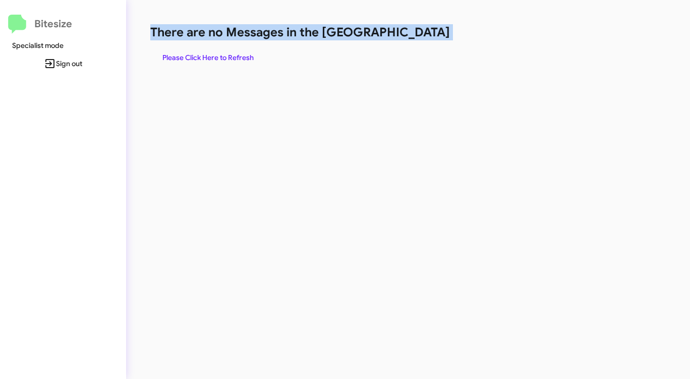
click at [218, 58] on span "Please Click Here to Refresh" at bounding box center [207, 57] width 91 height 18
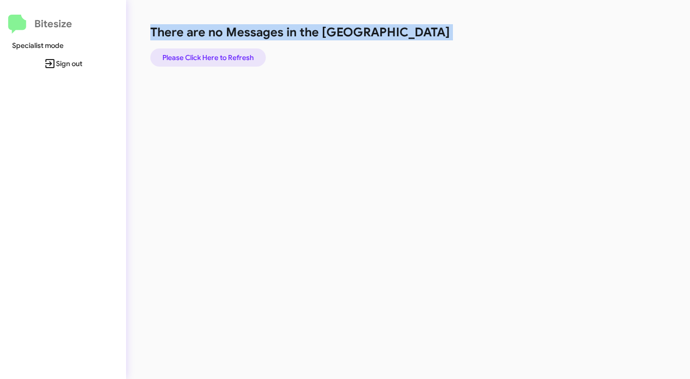
click at [218, 58] on span "Please Click Here to Refresh" at bounding box center [207, 57] width 91 height 18
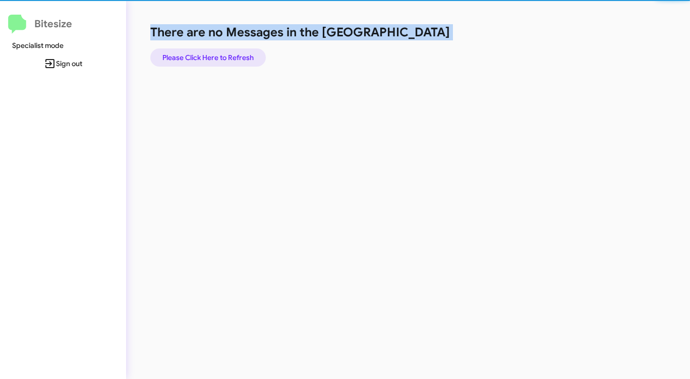
click at [218, 58] on span "Please Click Here to Refresh" at bounding box center [207, 57] width 91 height 18
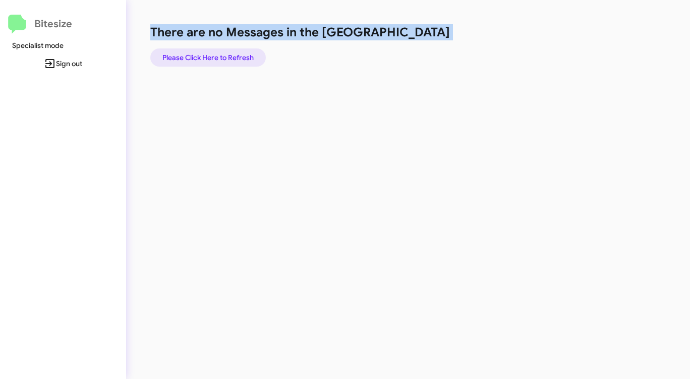
click at [218, 58] on span "Please Click Here to Refresh" at bounding box center [207, 57] width 91 height 18
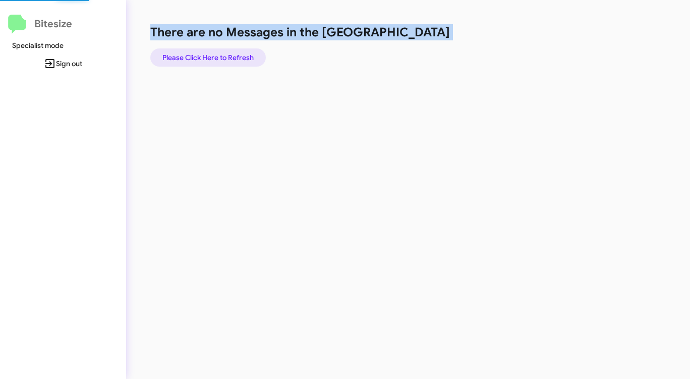
click at [218, 58] on span "Please Click Here to Refresh" at bounding box center [207, 57] width 91 height 18
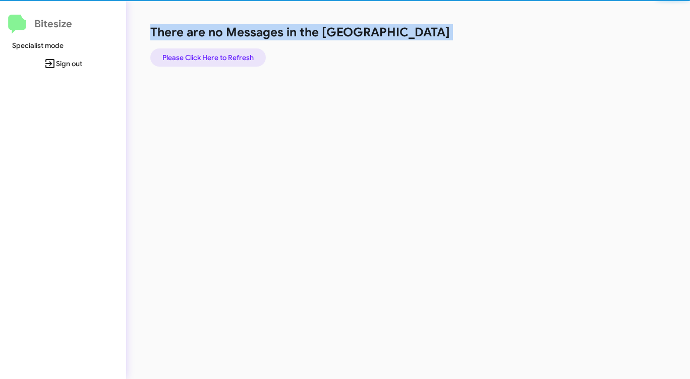
click at [218, 58] on span "Please Click Here to Refresh" at bounding box center [207, 57] width 91 height 18
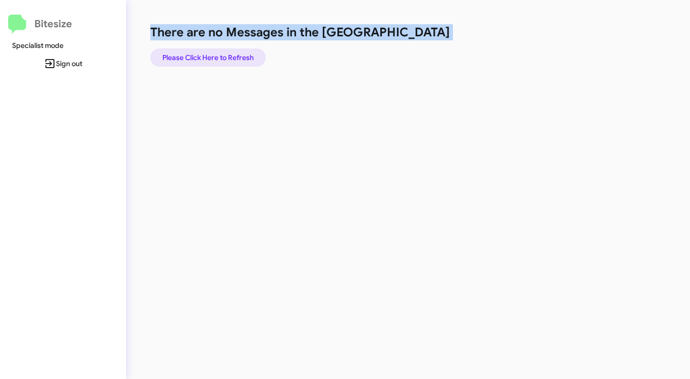
click at [218, 58] on span "Please Click Here to Refresh" at bounding box center [207, 57] width 91 height 18
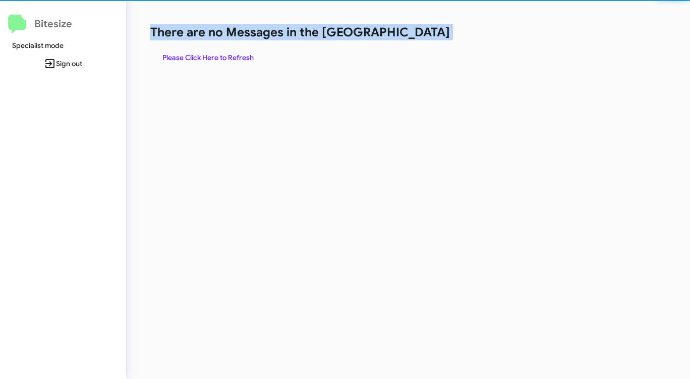
click at [218, 58] on span "Please Click Here to Refresh" at bounding box center [207, 57] width 91 height 18
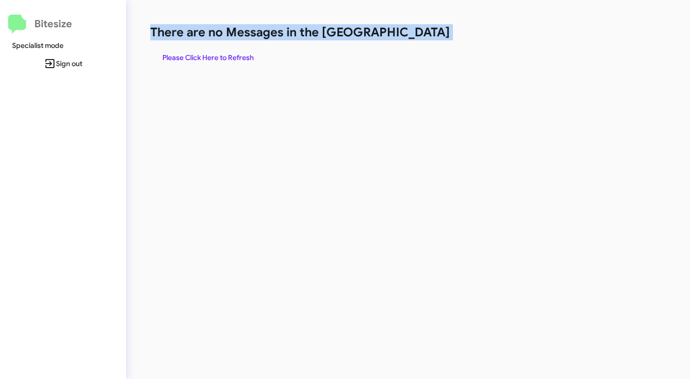
click at [218, 58] on span "Please Click Here to Refresh" at bounding box center [207, 57] width 91 height 18
click at [216, 58] on span "Please Click Here to Refresh" at bounding box center [207, 57] width 91 height 18
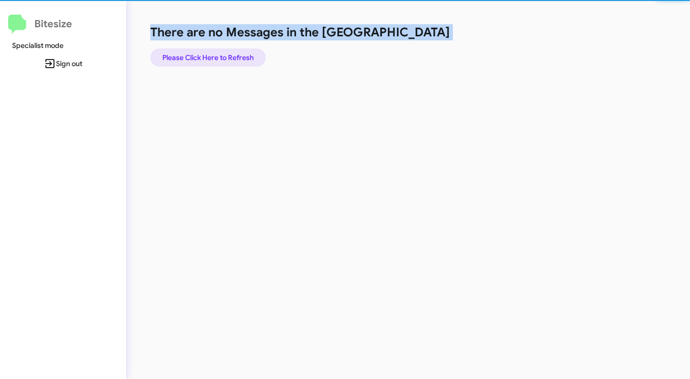
click at [216, 58] on span "Please Click Here to Refresh" at bounding box center [207, 57] width 91 height 18
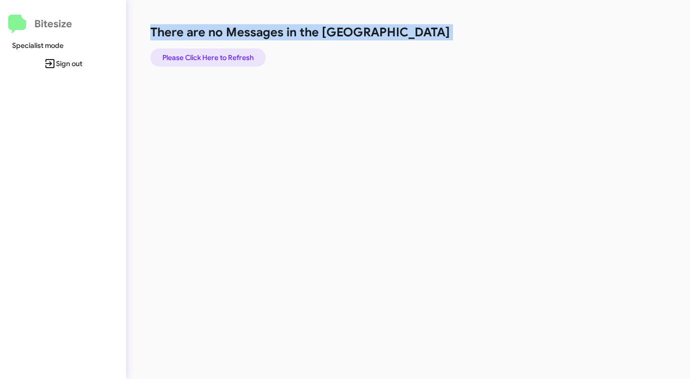
click at [216, 59] on span "Please Click Here to Refresh" at bounding box center [207, 57] width 91 height 18
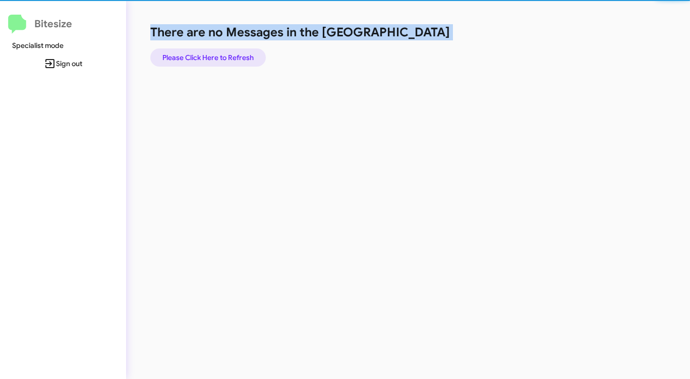
click at [215, 59] on span "Please Click Here to Refresh" at bounding box center [207, 57] width 91 height 18
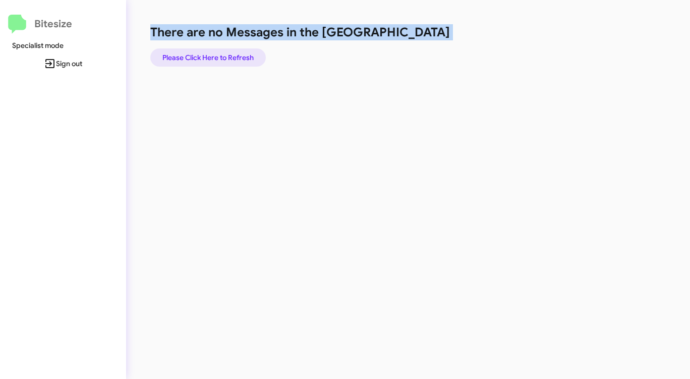
click at [215, 59] on span "Please Click Here to Refresh" at bounding box center [207, 57] width 91 height 18
click at [232, 52] on span "Please Click Here to Refresh" at bounding box center [207, 57] width 91 height 18
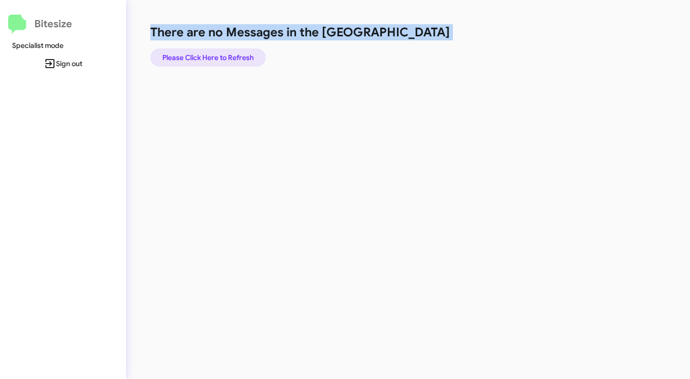
click at [233, 54] on span "Please Click Here to Refresh" at bounding box center [207, 57] width 91 height 18
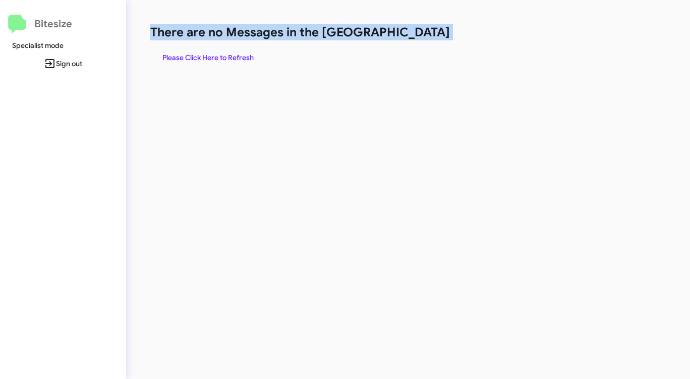
click at [233, 54] on span "Please Click Here to Refresh" at bounding box center [207, 57] width 91 height 18
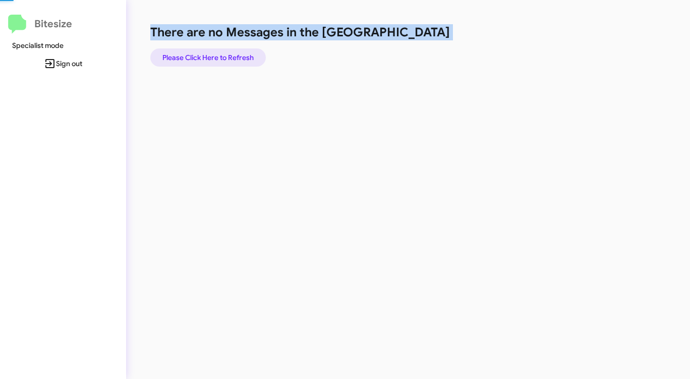
click at [233, 54] on span "Please Click Here to Refresh" at bounding box center [207, 57] width 91 height 18
click at [232, 53] on span "Please Click Here to Refresh" at bounding box center [207, 57] width 91 height 18
click at [231, 54] on span "Please Click Here to Refresh" at bounding box center [207, 57] width 91 height 18
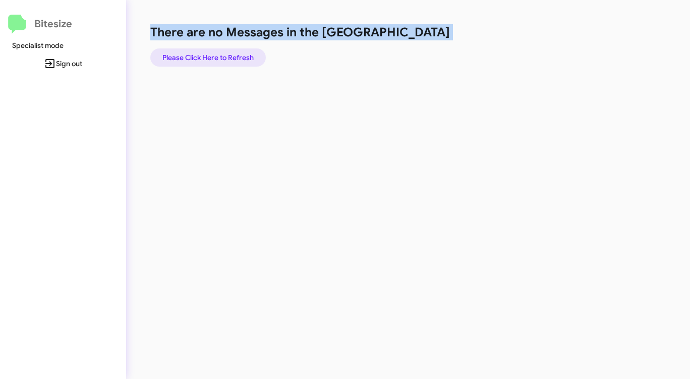
click at [231, 54] on span "Please Click Here to Refresh" at bounding box center [207, 57] width 91 height 18
click at [230, 54] on span "Please Click Here to Refresh" at bounding box center [207, 57] width 91 height 18
click at [229, 54] on span "Please Click Here to Refresh" at bounding box center [207, 57] width 91 height 18
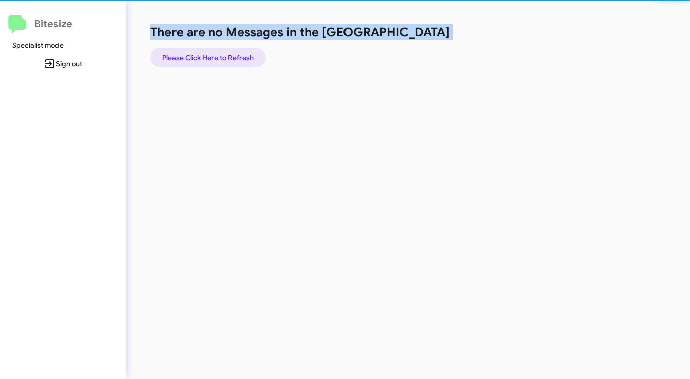
click at [229, 54] on span "Please Click Here to Refresh" at bounding box center [207, 57] width 91 height 18
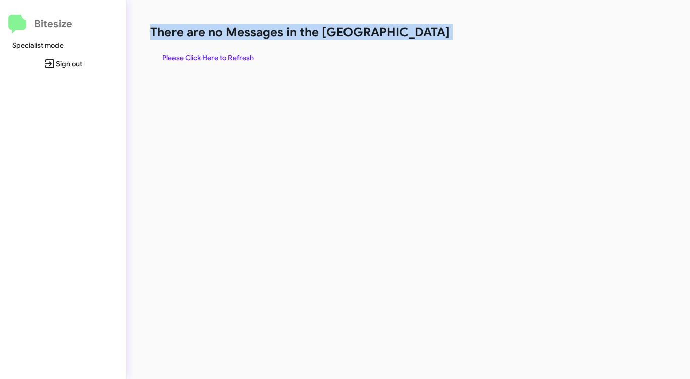
click at [229, 54] on span "Please Click Here to Refresh" at bounding box center [207, 57] width 91 height 18
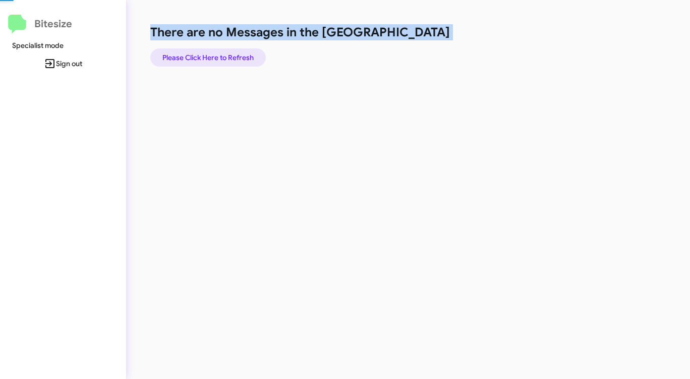
click at [229, 54] on span "Please Click Here to Refresh" at bounding box center [207, 57] width 91 height 18
click at [228, 54] on span "Please Click Here to Refresh" at bounding box center [207, 57] width 91 height 18
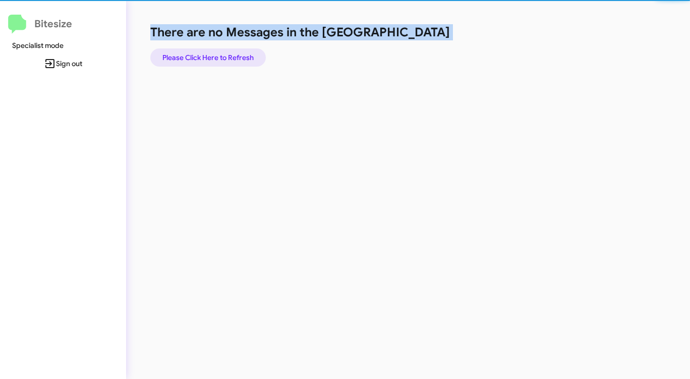
click at [228, 54] on span "Please Click Here to Refresh" at bounding box center [207, 57] width 91 height 18
